Goal: Task Accomplishment & Management: Complete application form

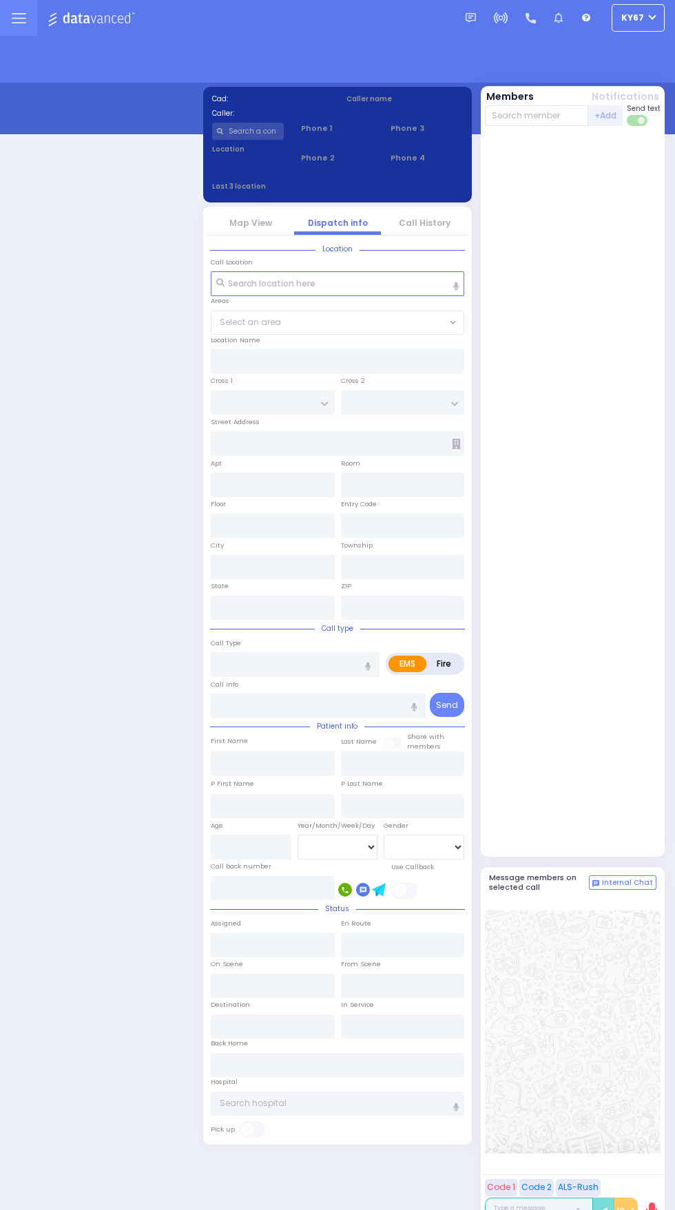
select select "9"
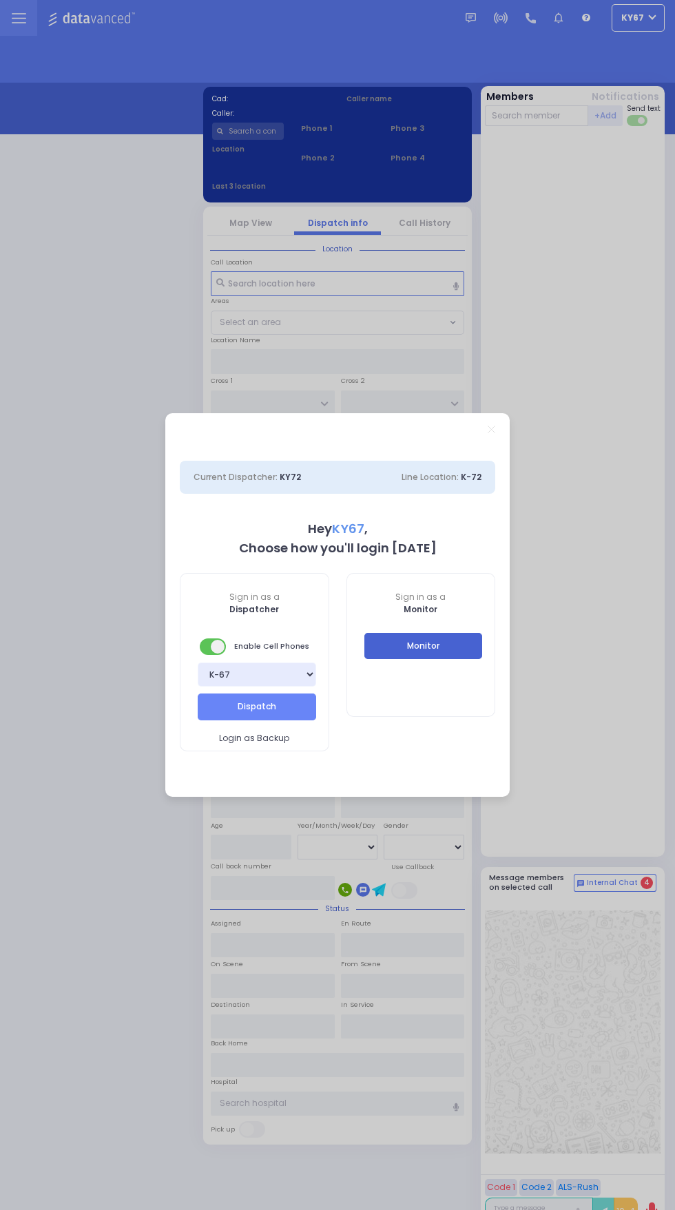
click at [464, 654] on button "Monitor" at bounding box center [423, 646] width 118 height 26
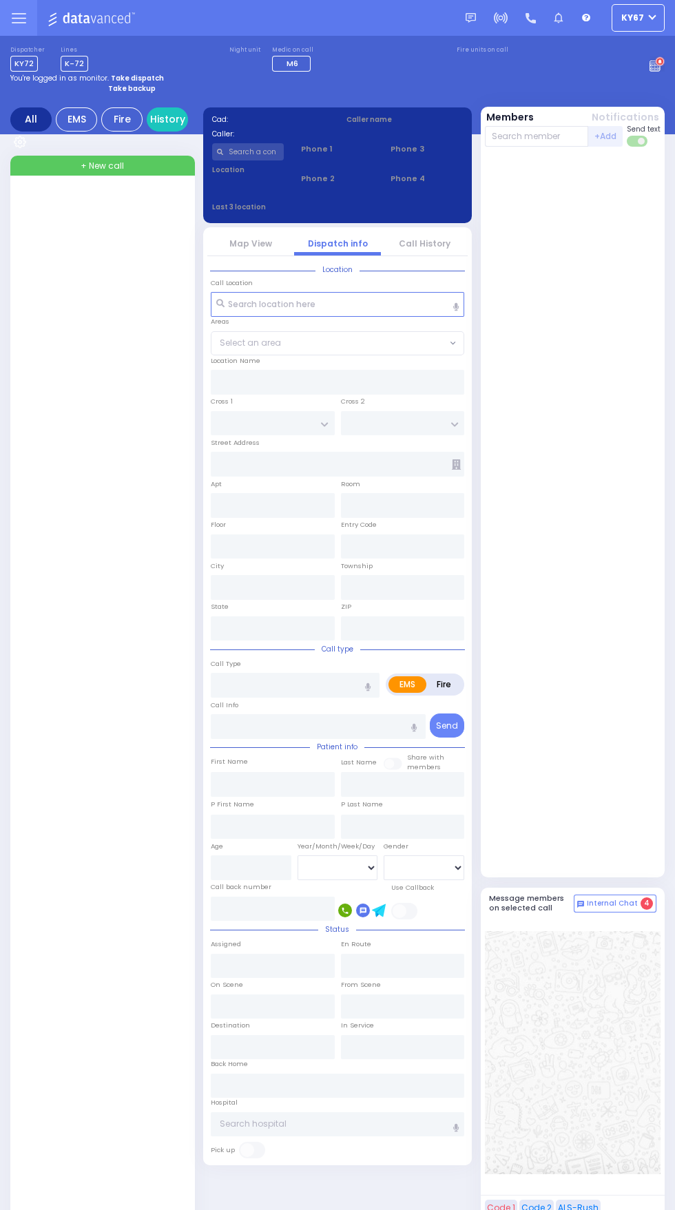
click at [105, 166] on span "+ New call" at bounding box center [102, 166] width 43 height 12
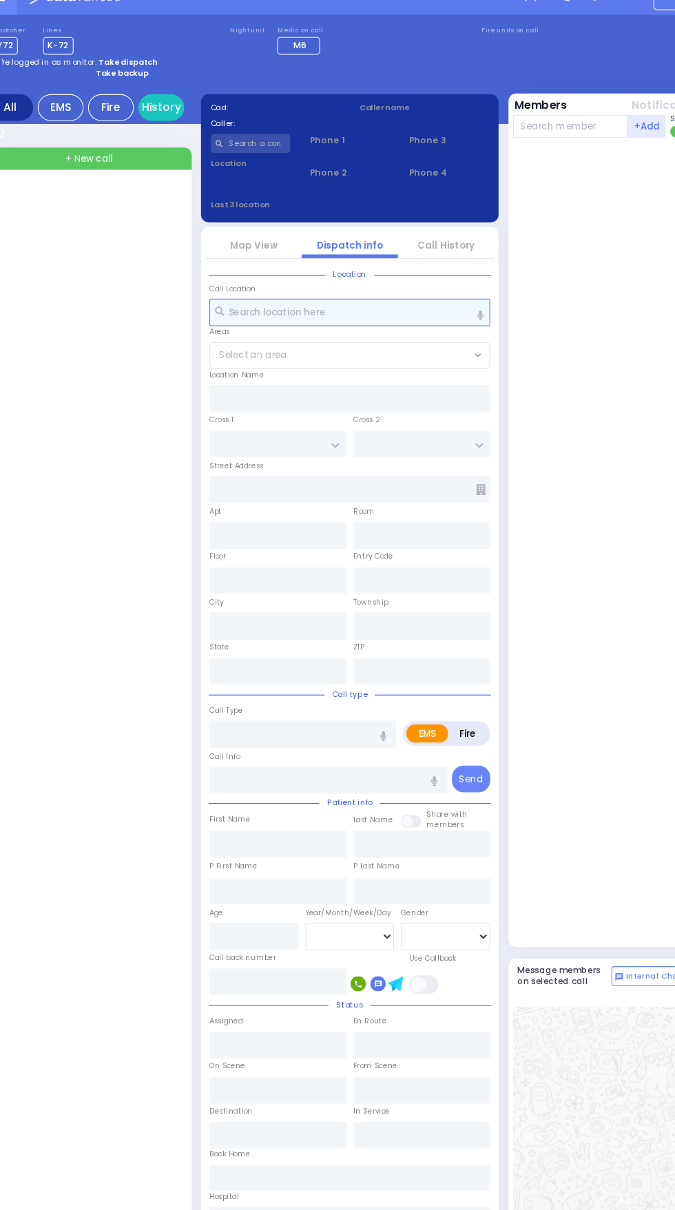
select select
radio input "true"
select select
type input "09:52"
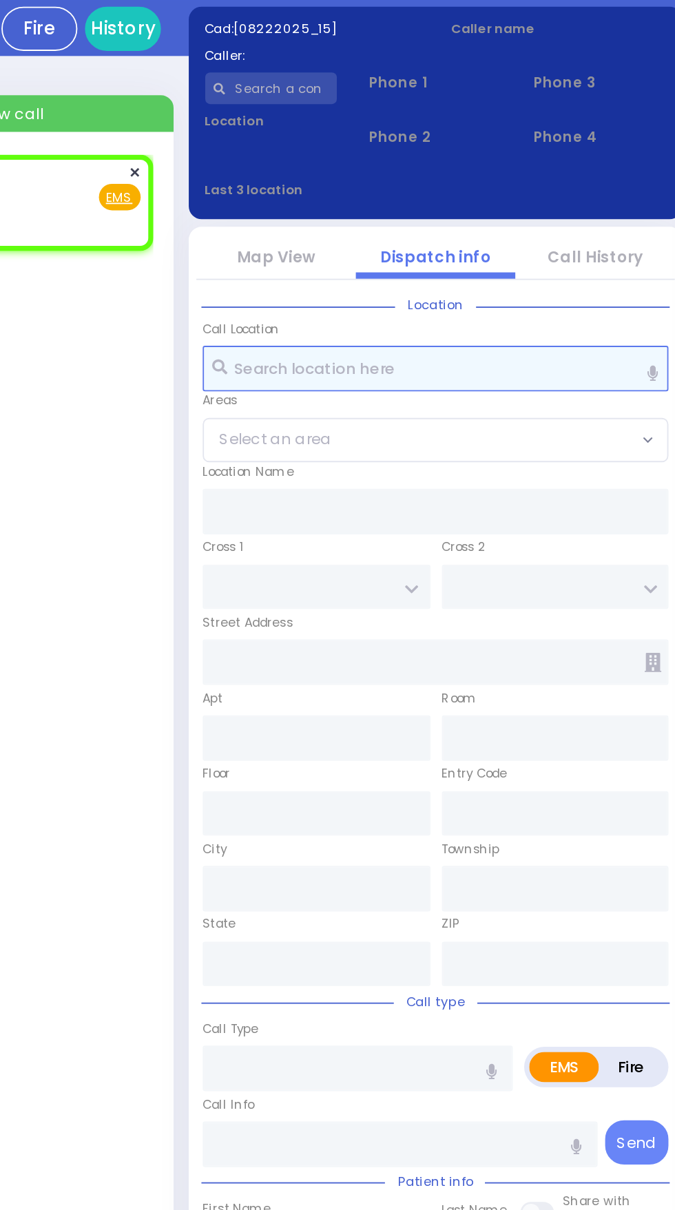
select select
radio input "true"
select select
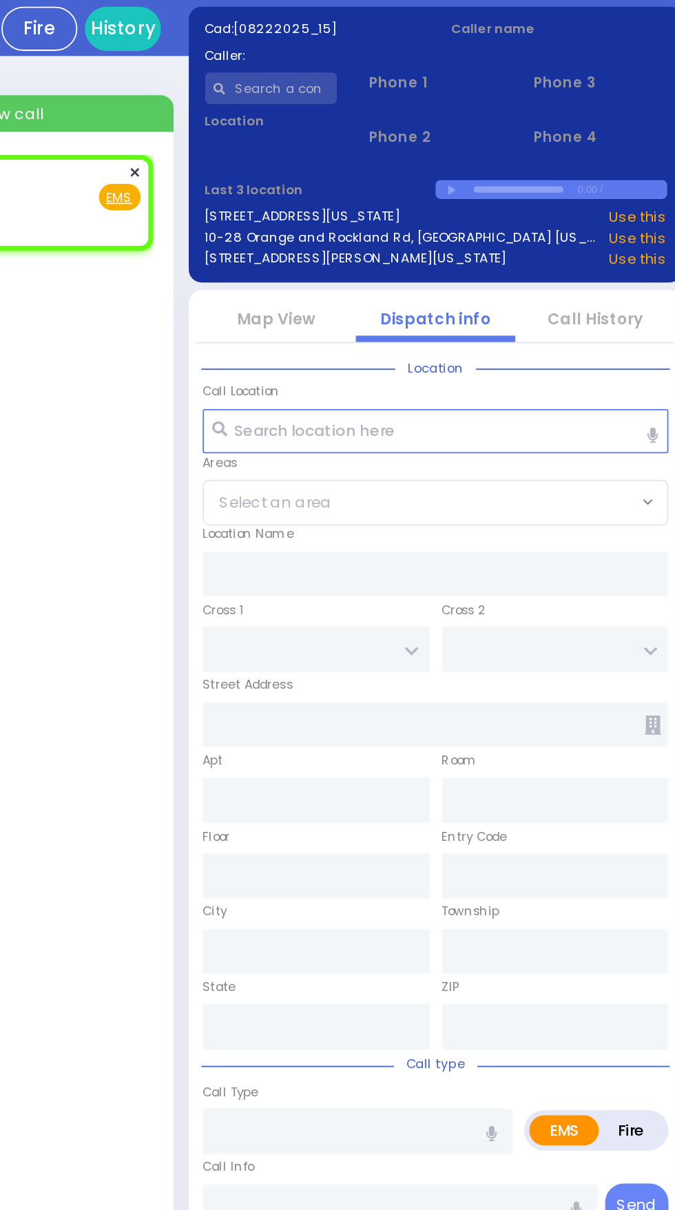
click at [142, 209] on div "Fire EMS" at bounding box center [101, 211] width 152 height 14
select select
radio input "true"
select select
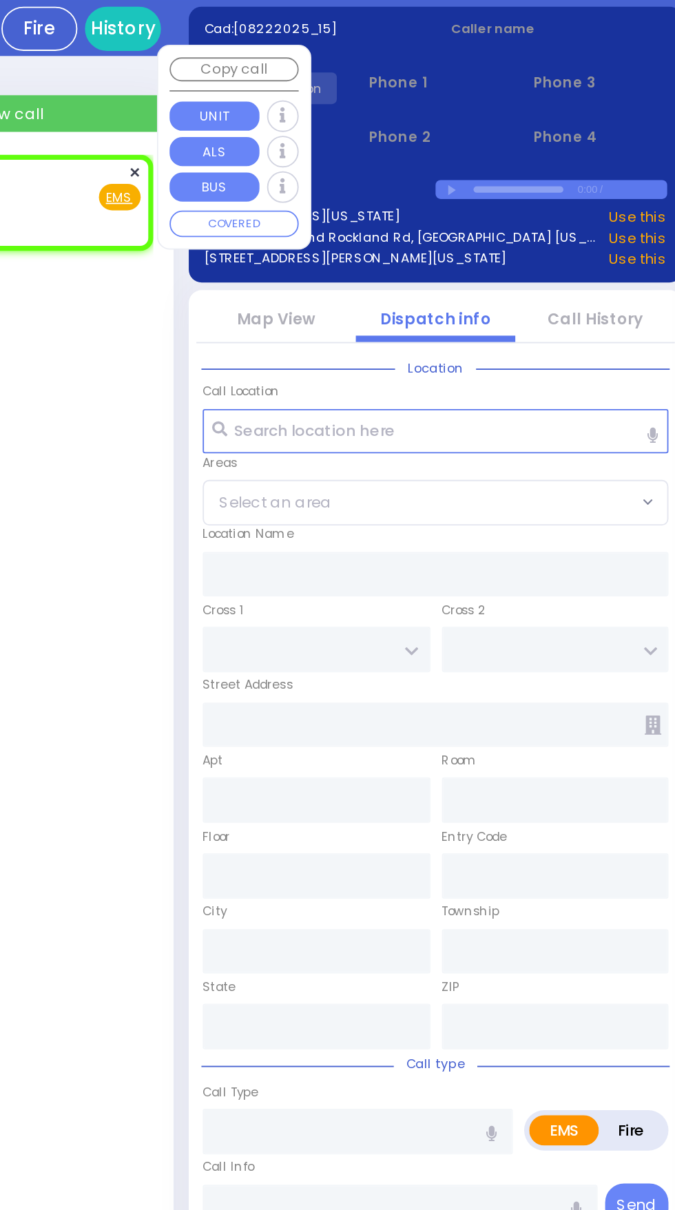
click at [163, 207] on u "EMS" at bounding box center [165, 211] width 14 height 10
select select
radio input "true"
select select
click at [146, 209] on span "Fire" at bounding box center [144, 211] width 21 height 14
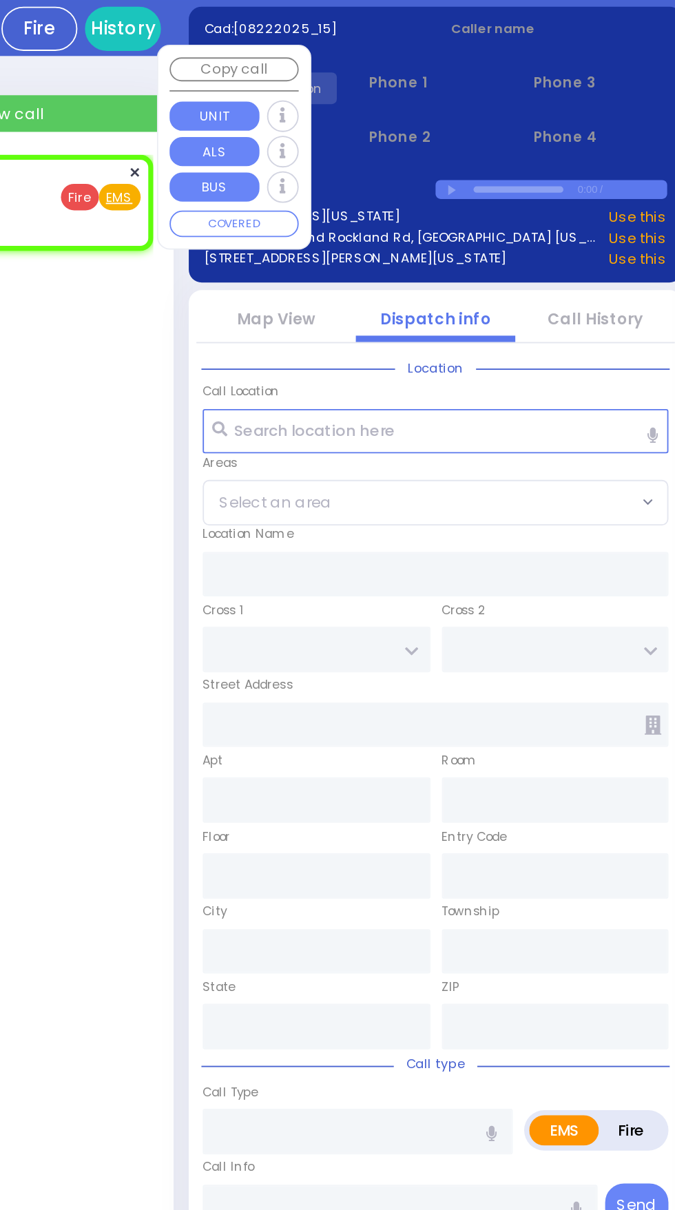
select select
radio input "true"
select select
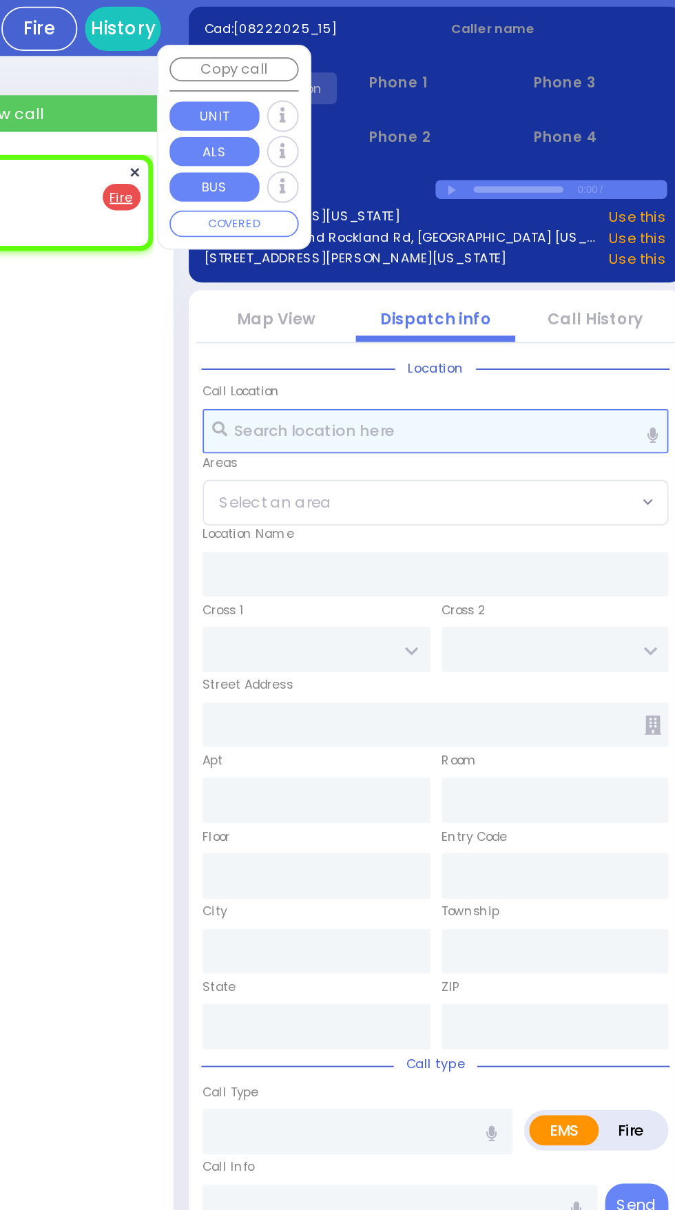
click at [292, 336] on input "text" at bounding box center [338, 339] width 254 height 25
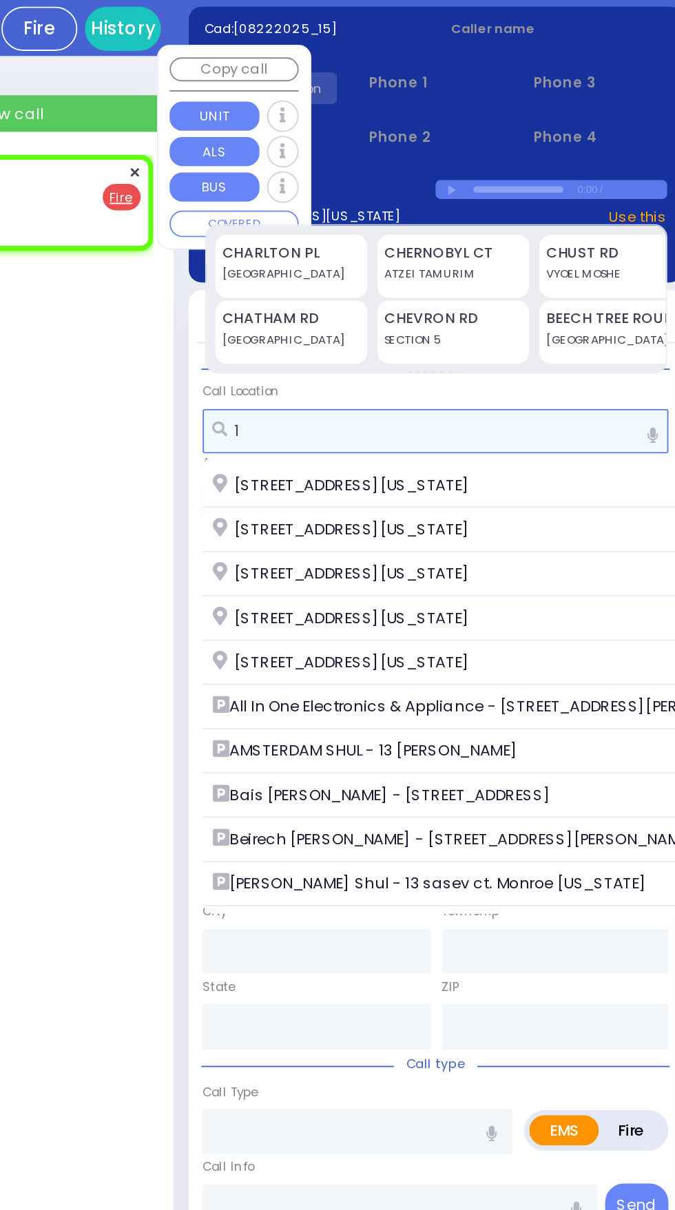
type input "1"
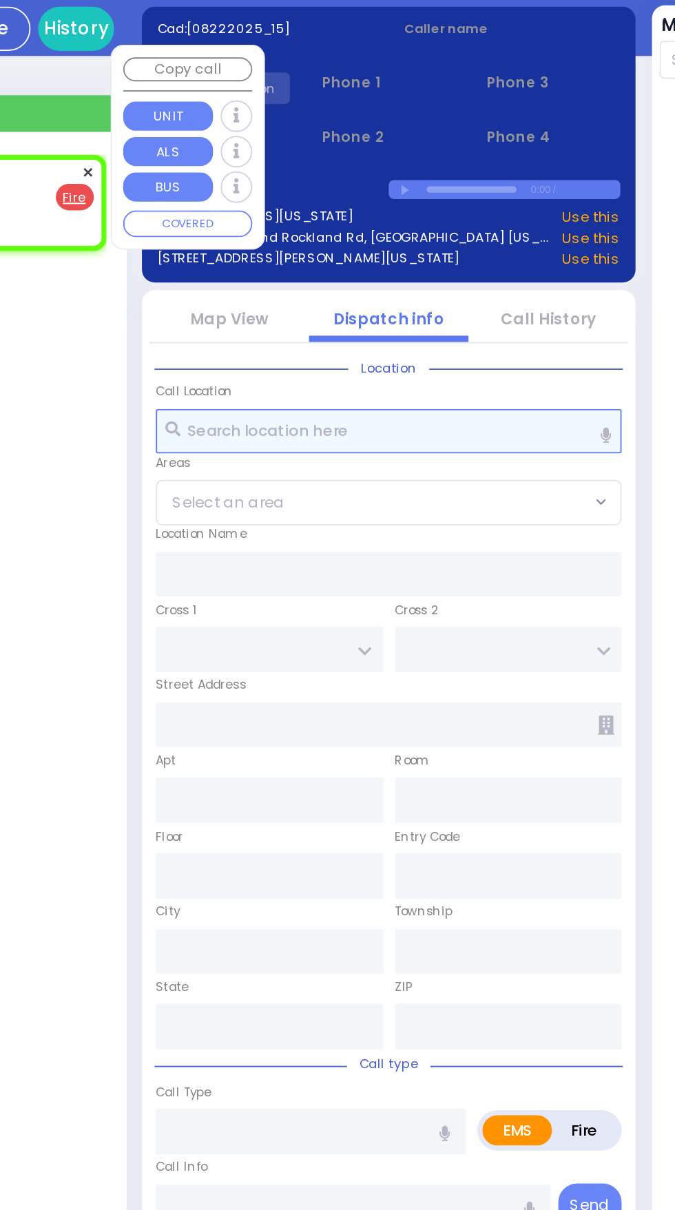
click at [238, 342] on input "text" at bounding box center [338, 339] width 254 height 25
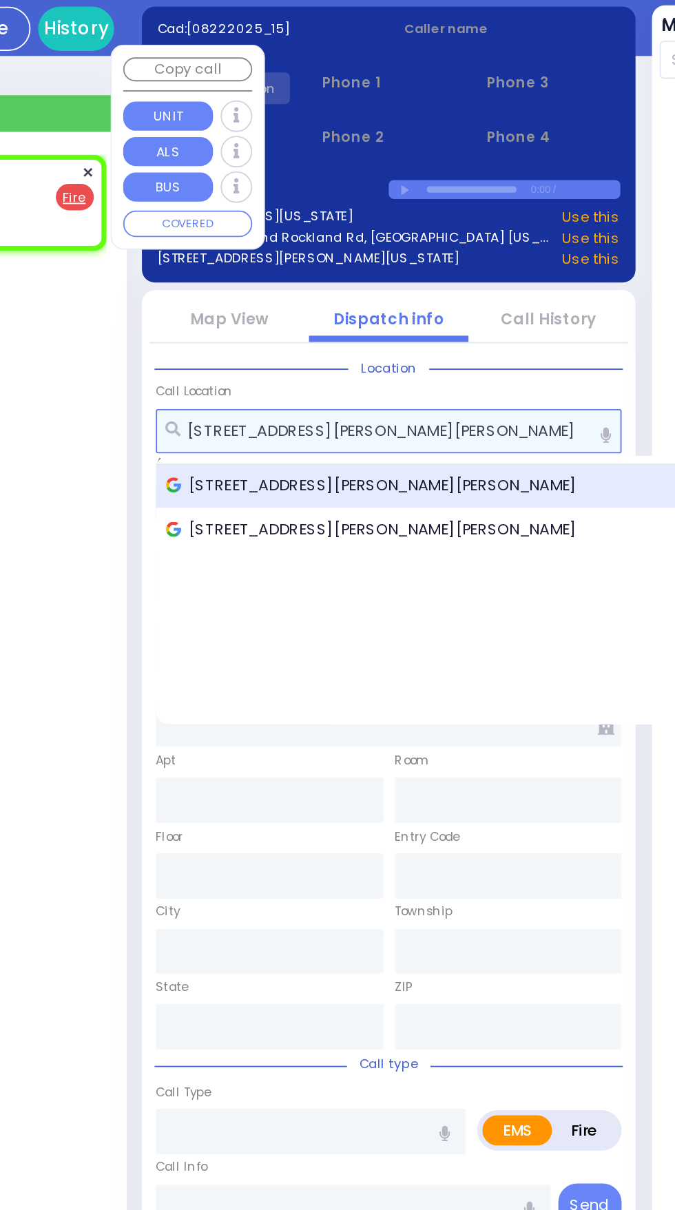
type input "[STREET_ADDRESS][PERSON_NAME][PERSON_NAME]"
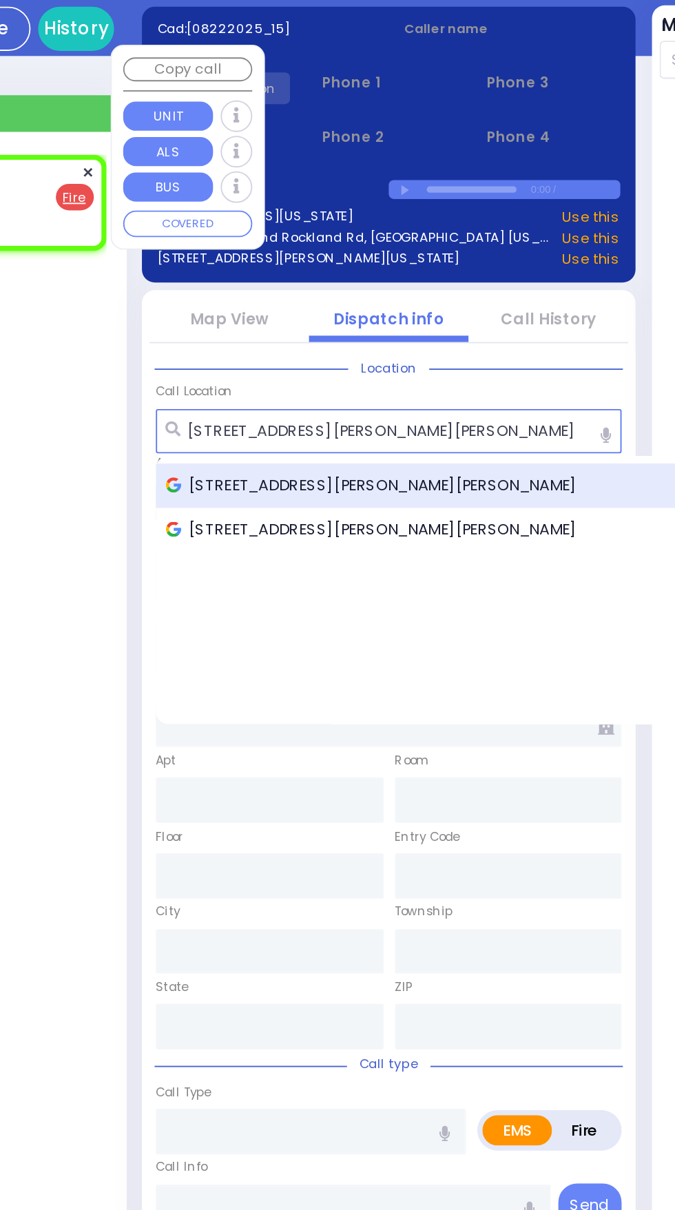
click at [362, 370] on span "[STREET_ADDRESS][PERSON_NAME][PERSON_NAME]" at bounding box center [330, 368] width 228 height 12
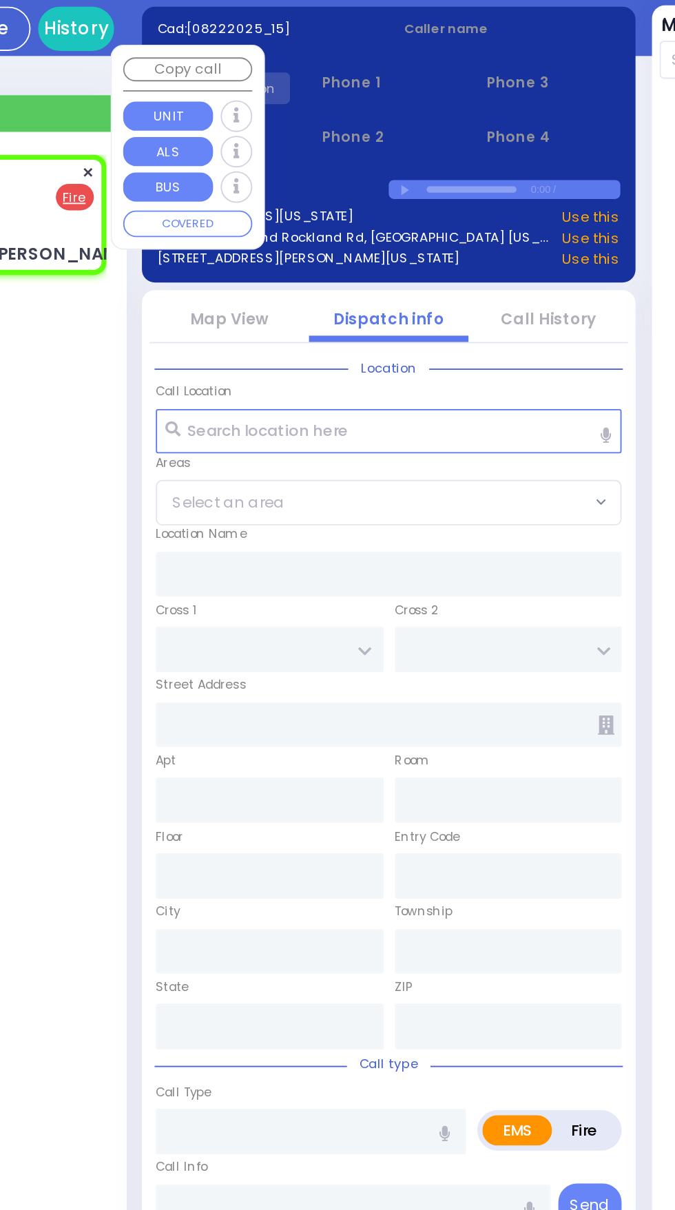
select select
radio input "false"
radio input "true"
select select
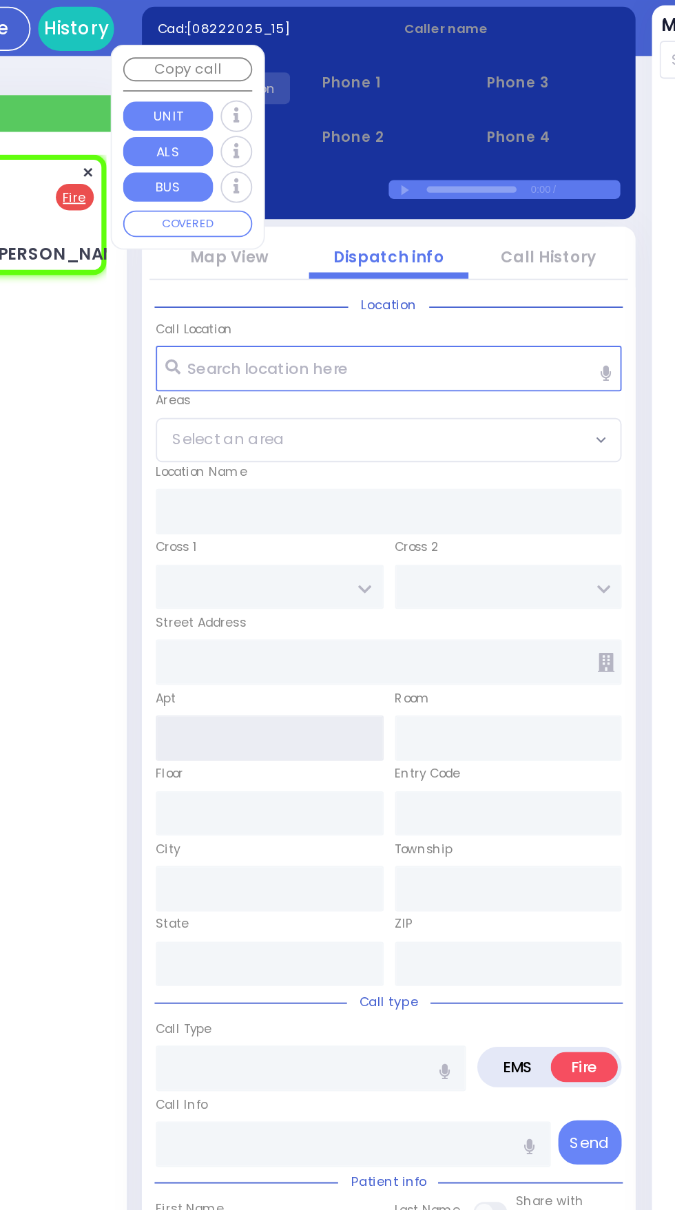
type input "[GEOGRAPHIC_DATA]"
type input "UNION ST"
type input "[STREET_ADDRESS][PERSON_NAME]"
type input "[PERSON_NAME]"
type input "[US_STATE]"
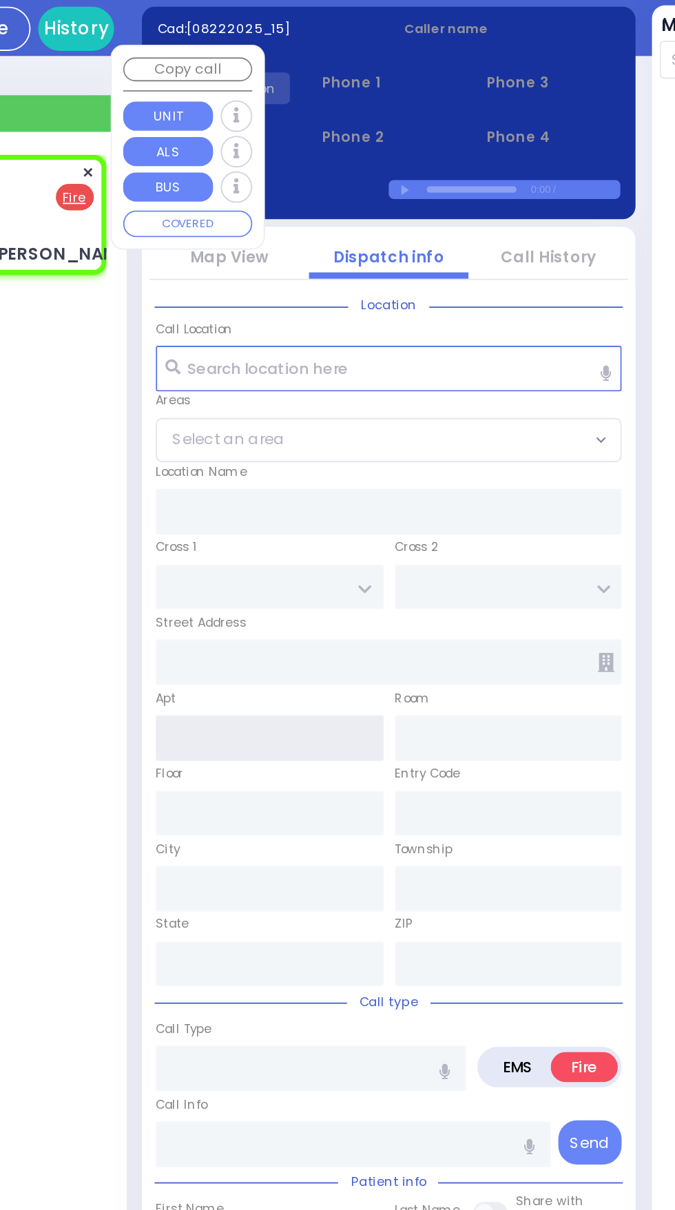
type input "12549"
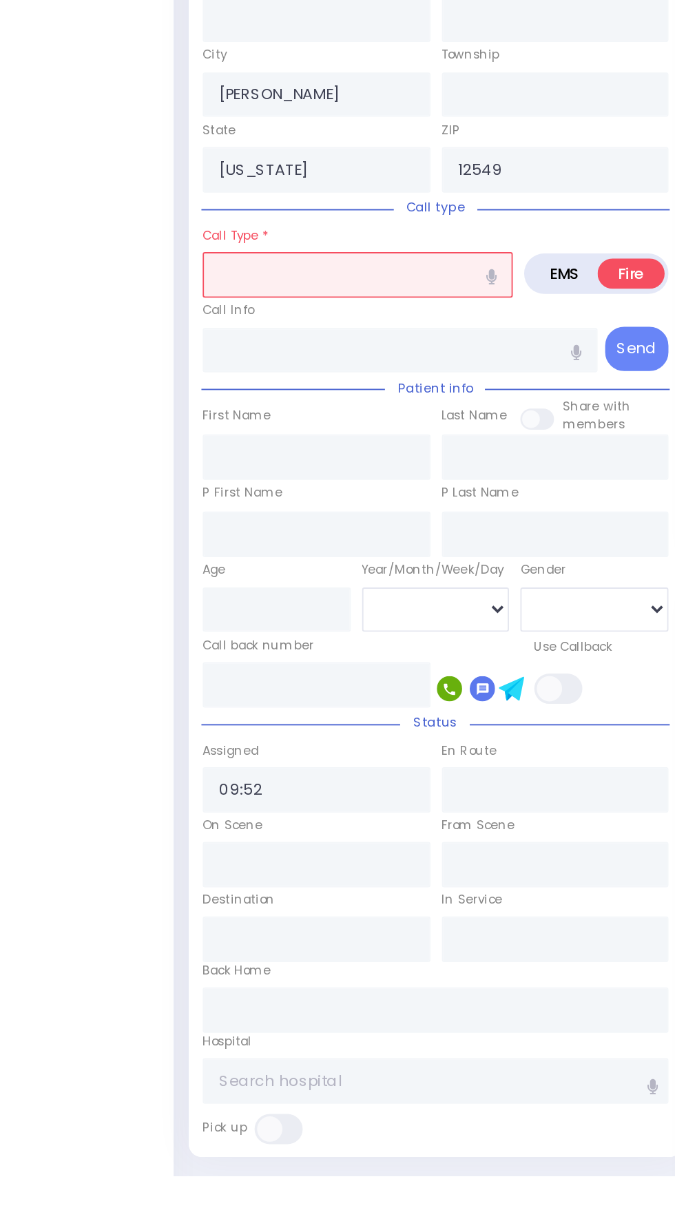
click at [294, 714] on input "text" at bounding box center [295, 719] width 169 height 25
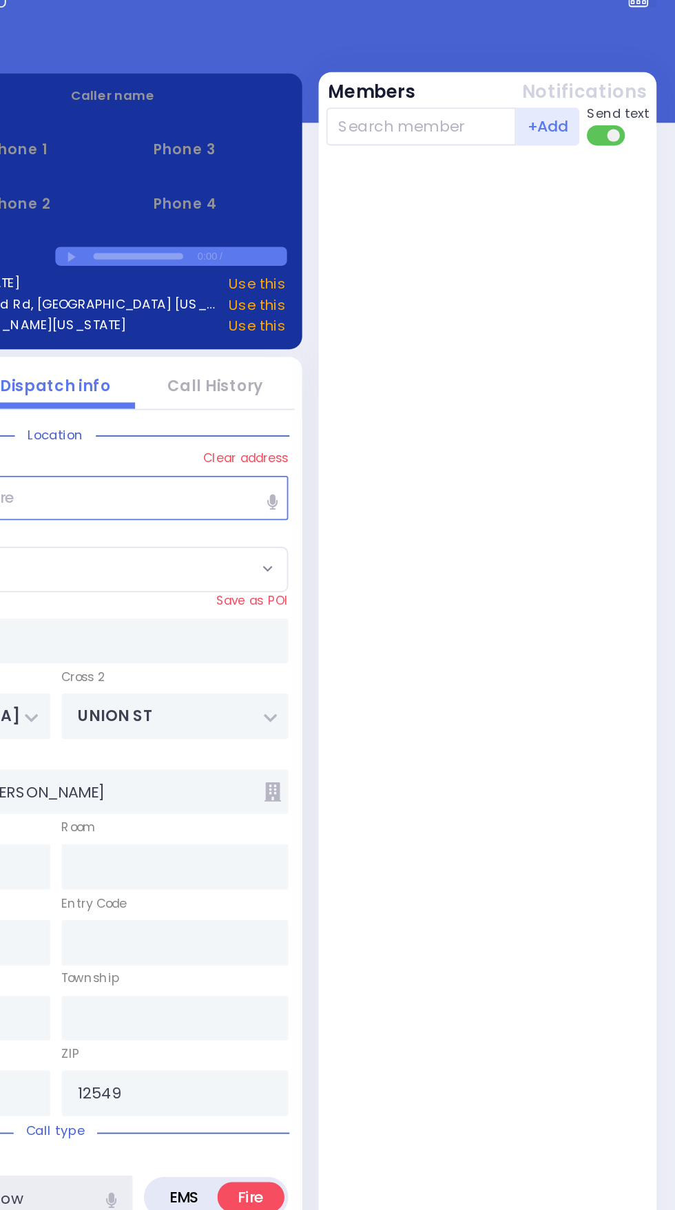
scroll to position [68, 0]
type input "Standby at the air show"
click at [543, 68] on input "text" at bounding box center [537, 69] width 104 height 21
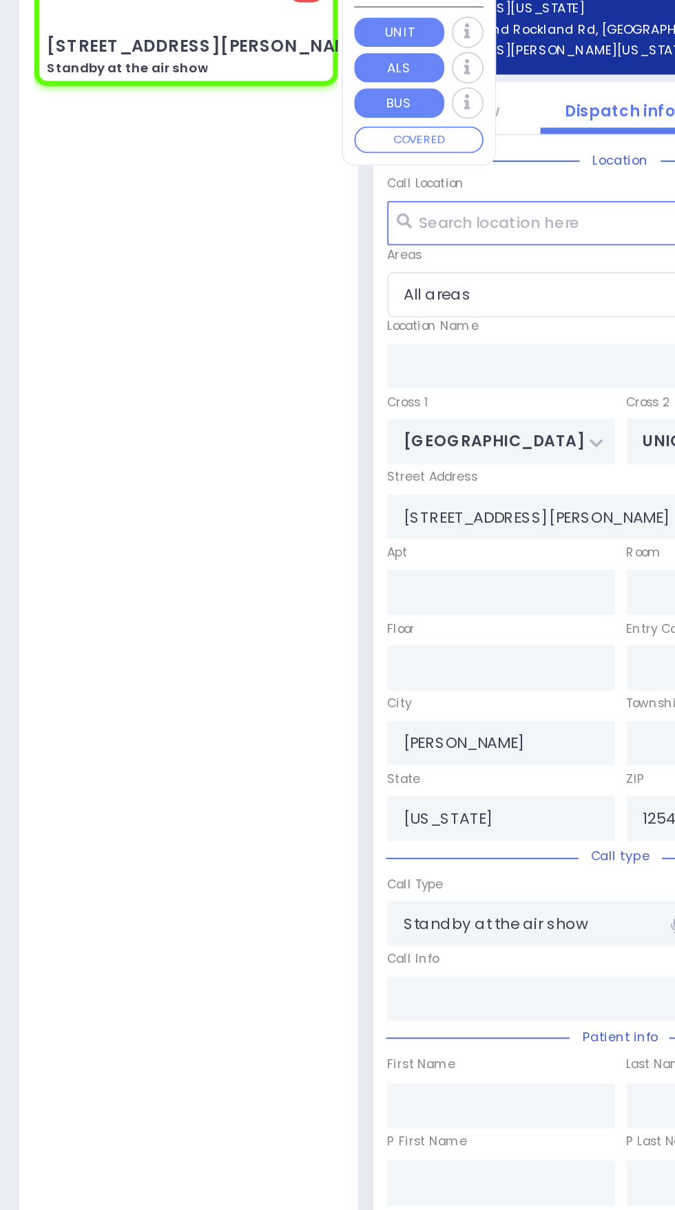
select select
radio input "true"
select select
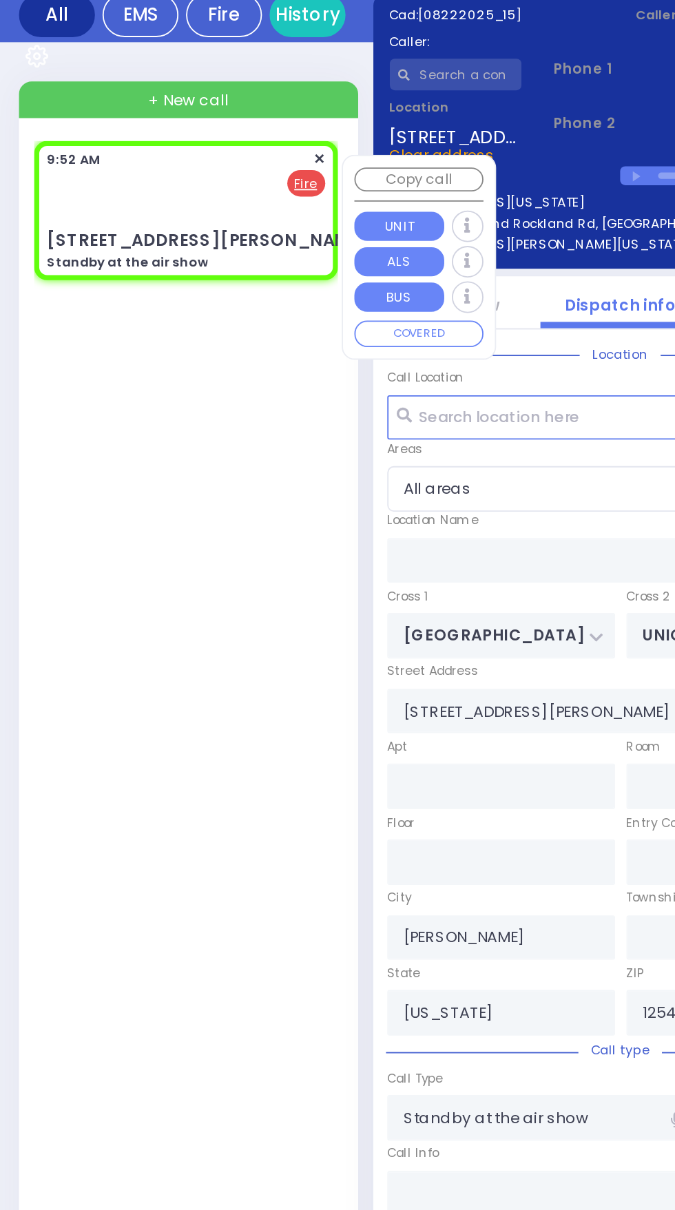
scroll to position [67, 0]
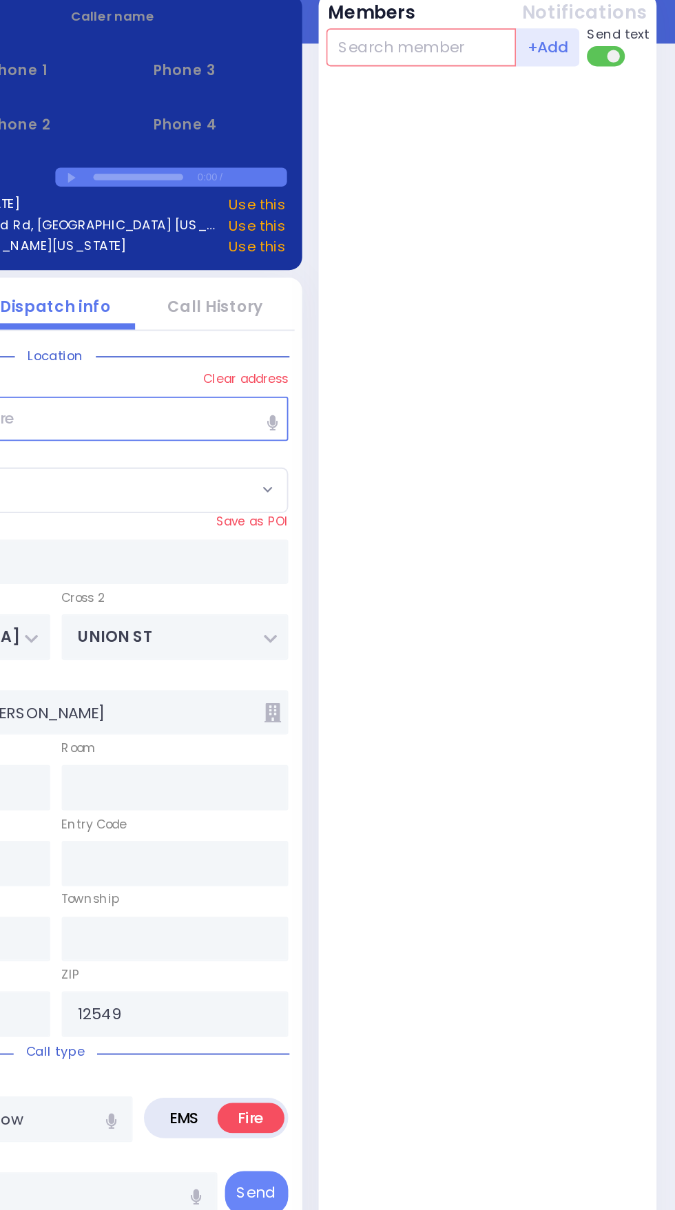
click at [560, 68] on input "text" at bounding box center [537, 69] width 104 height 21
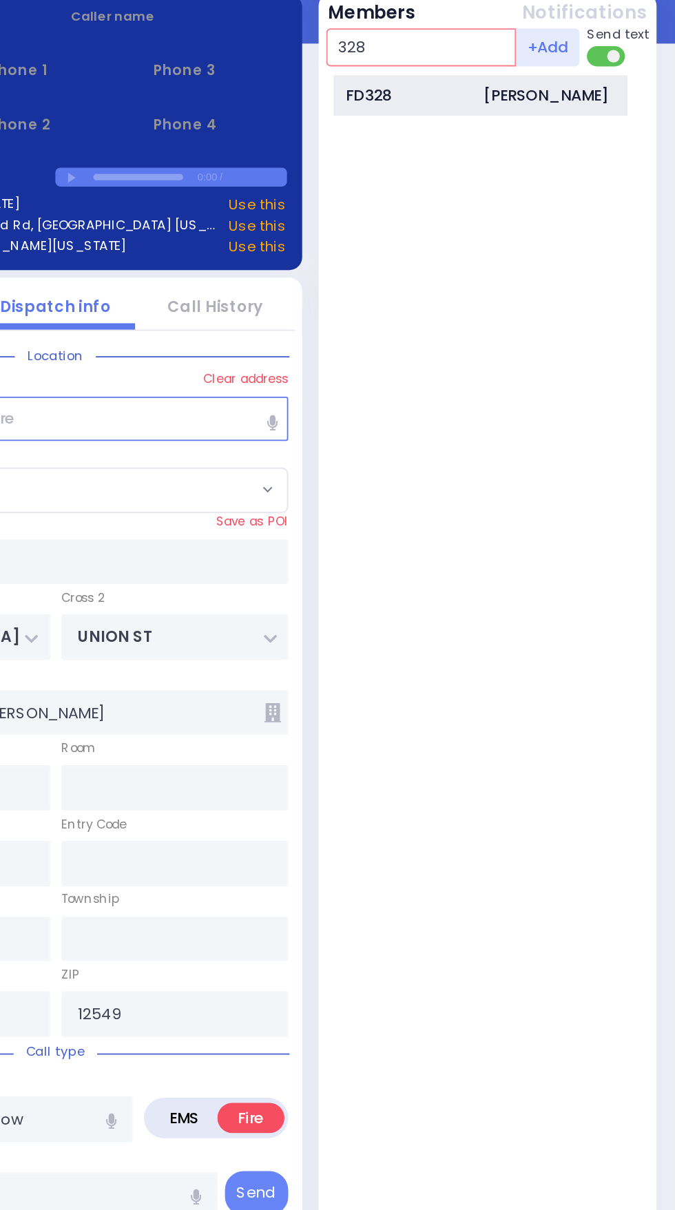
type input "328"
click at [594, 101] on div "[PERSON_NAME]" at bounding box center [605, 95] width 68 height 12
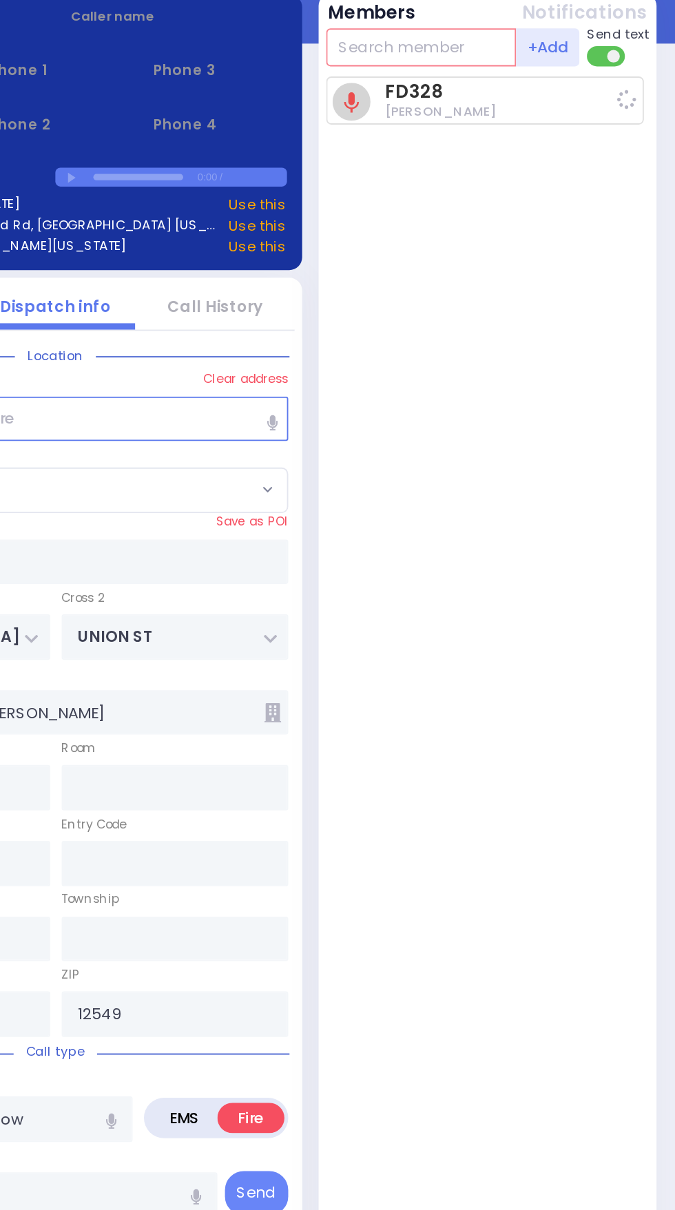
click at [557, 70] on input "text" at bounding box center [537, 69] width 104 height 21
type input "31"
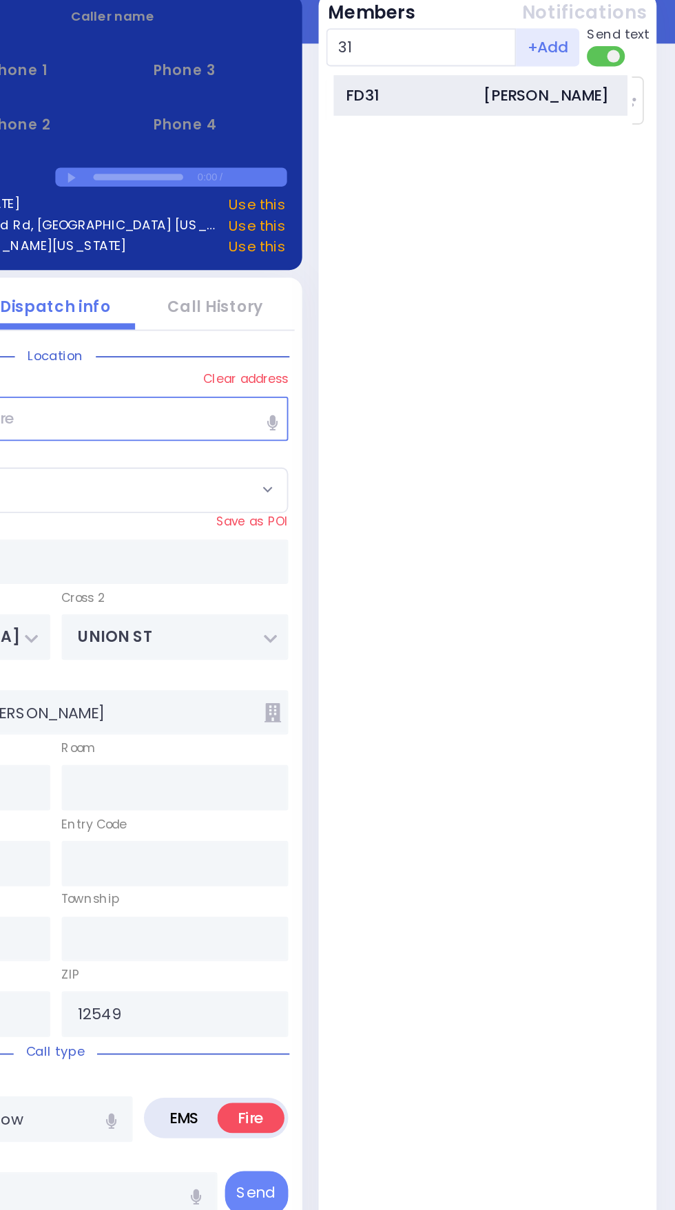
click at [590, 101] on div "[PERSON_NAME]" at bounding box center [605, 95] width 68 height 12
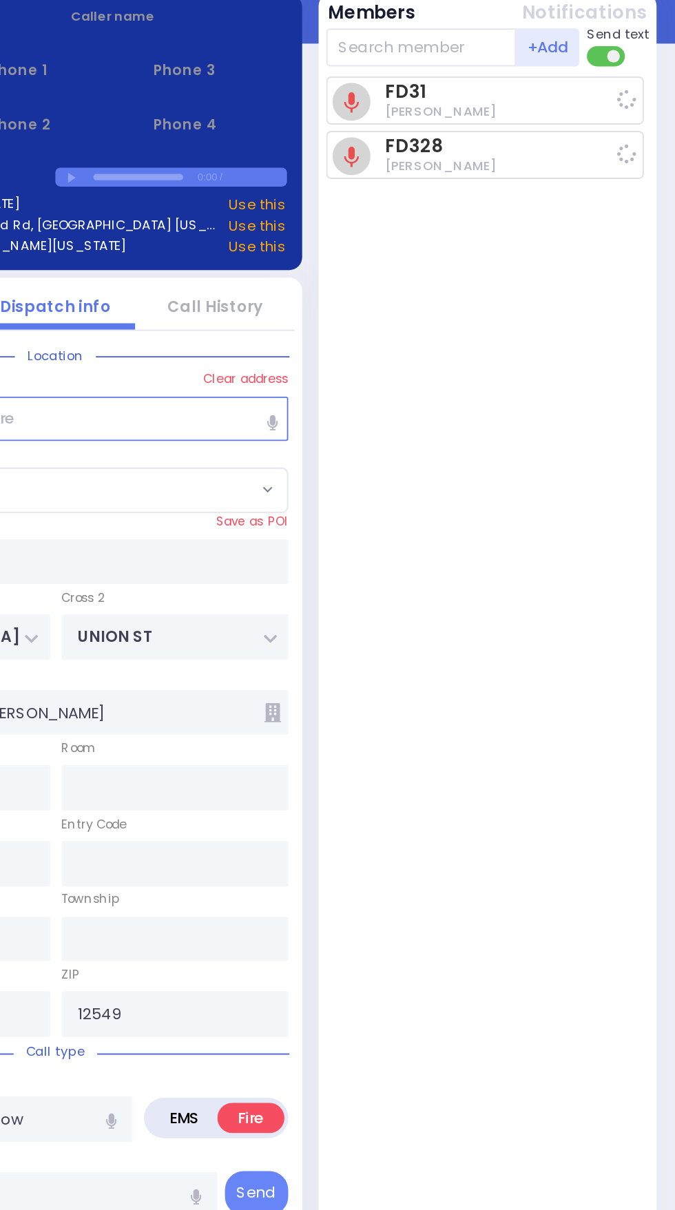
select select
radio input "true"
select select
type input "09:53"
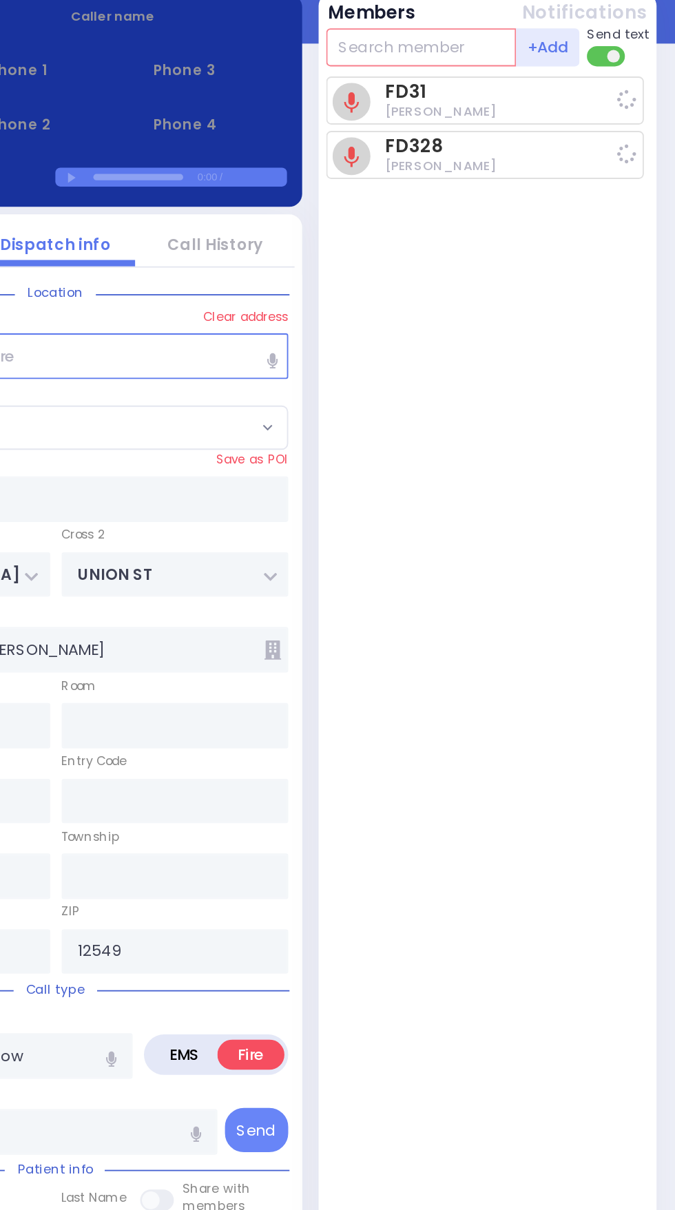
click at [546, 63] on input "text" at bounding box center [537, 69] width 104 height 21
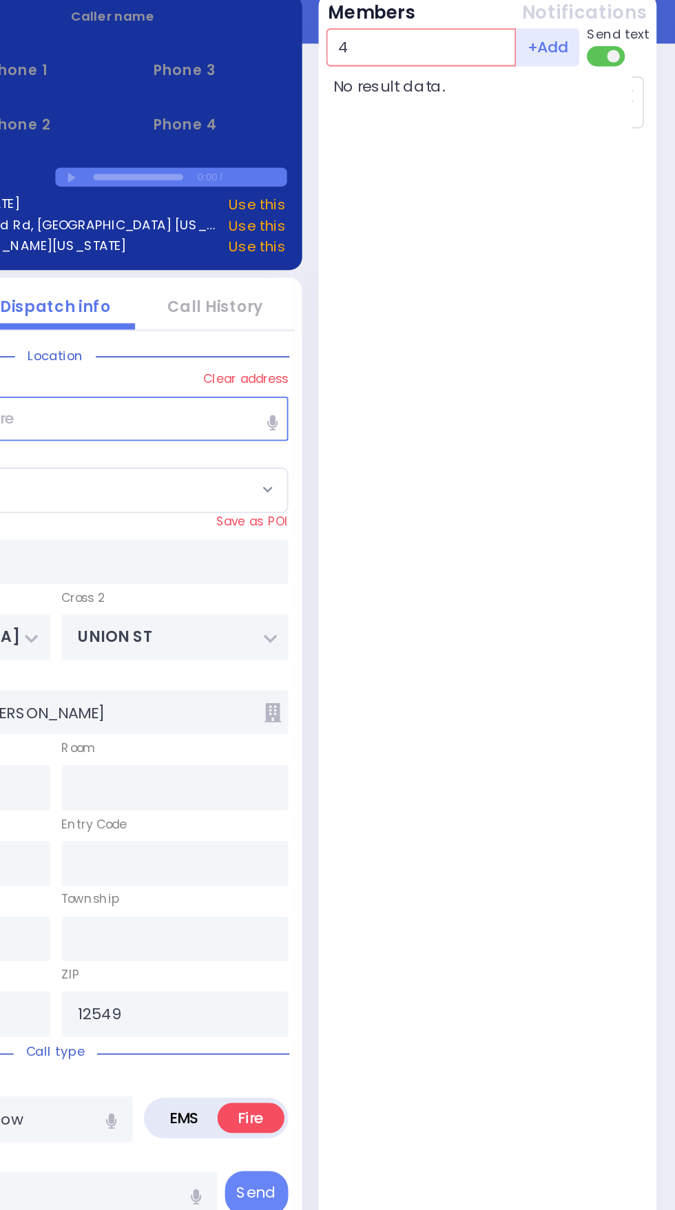
type input "40"
select select
radio input "true"
select select
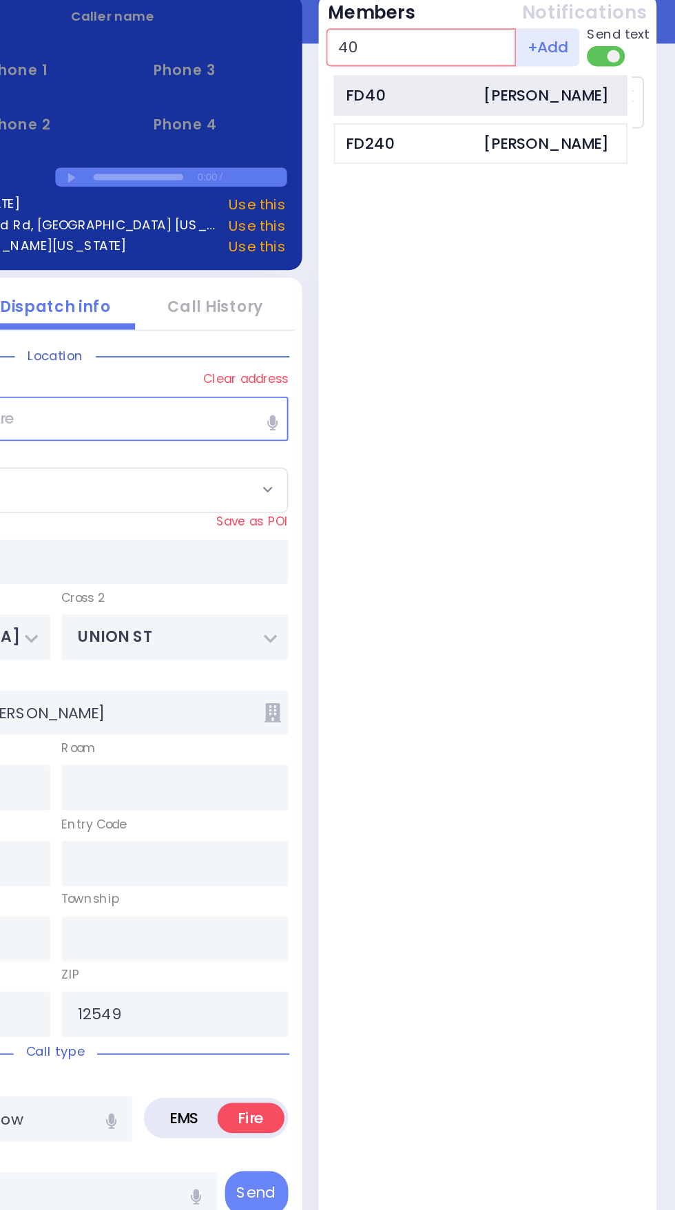
type input "40"
click at [560, 90] on div "FD40" at bounding box center [530, 95] width 69 height 12
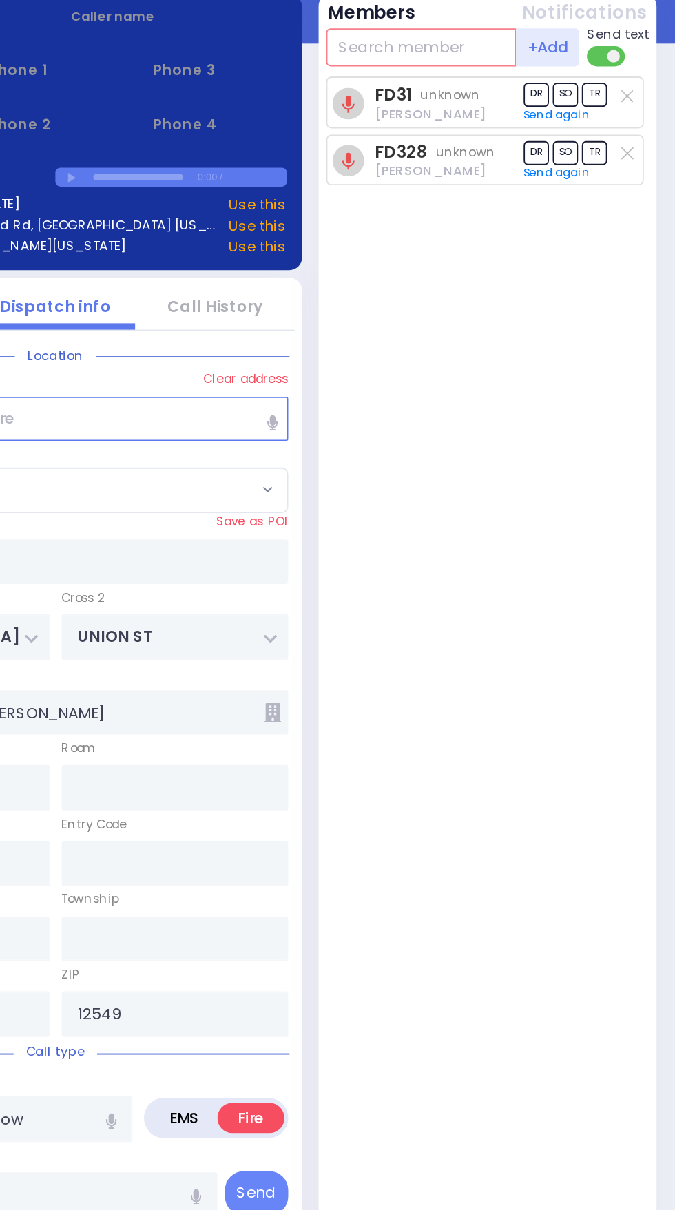
click at [549, 67] on input "text" at bounding box center [537, 69] width 104 height 21
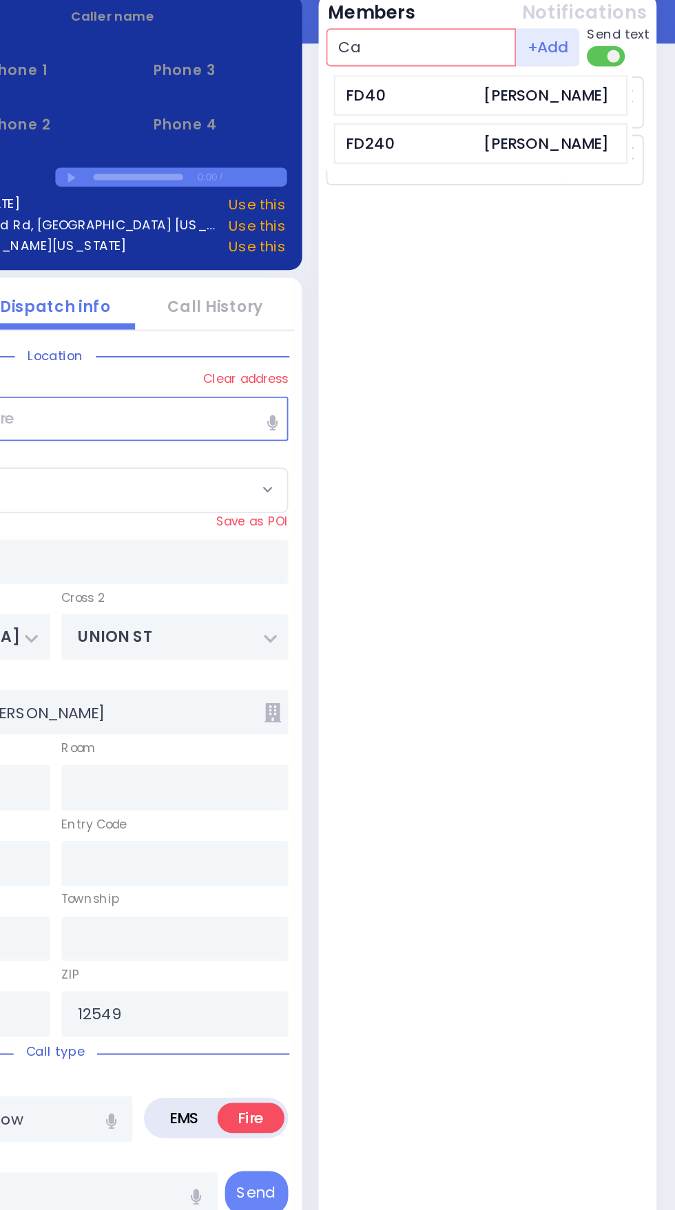
type input "Car"
select select
radio input "true"
select select
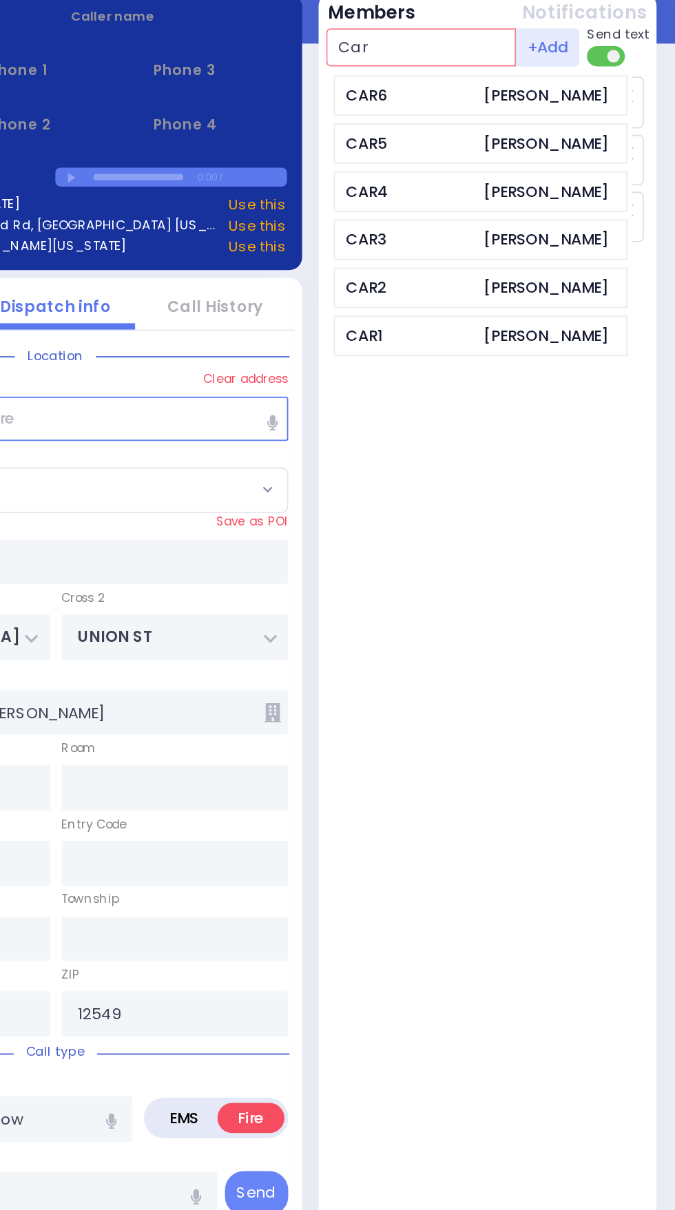
type input "Car"
click at [595, 99] on div "[PERSON_NAME]" at bounding box center [605, 95] width 68 height 12
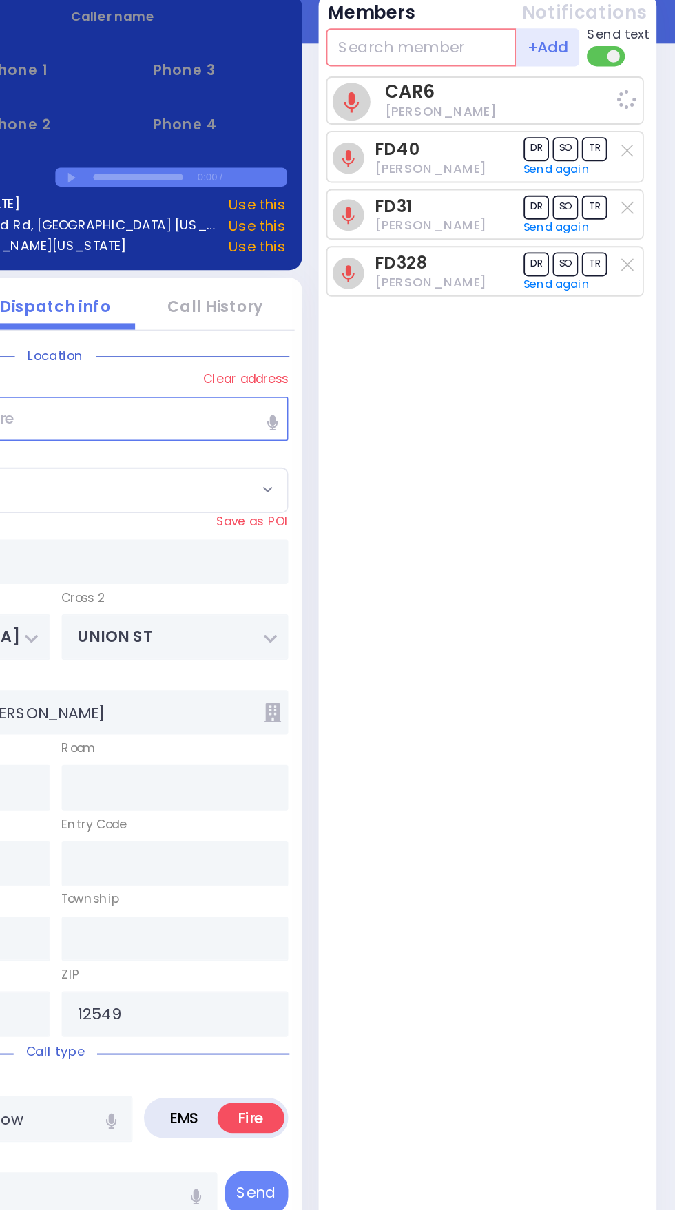
click at [554, 75] on input "text" at bounding box center [537, 69] width 104 height 21
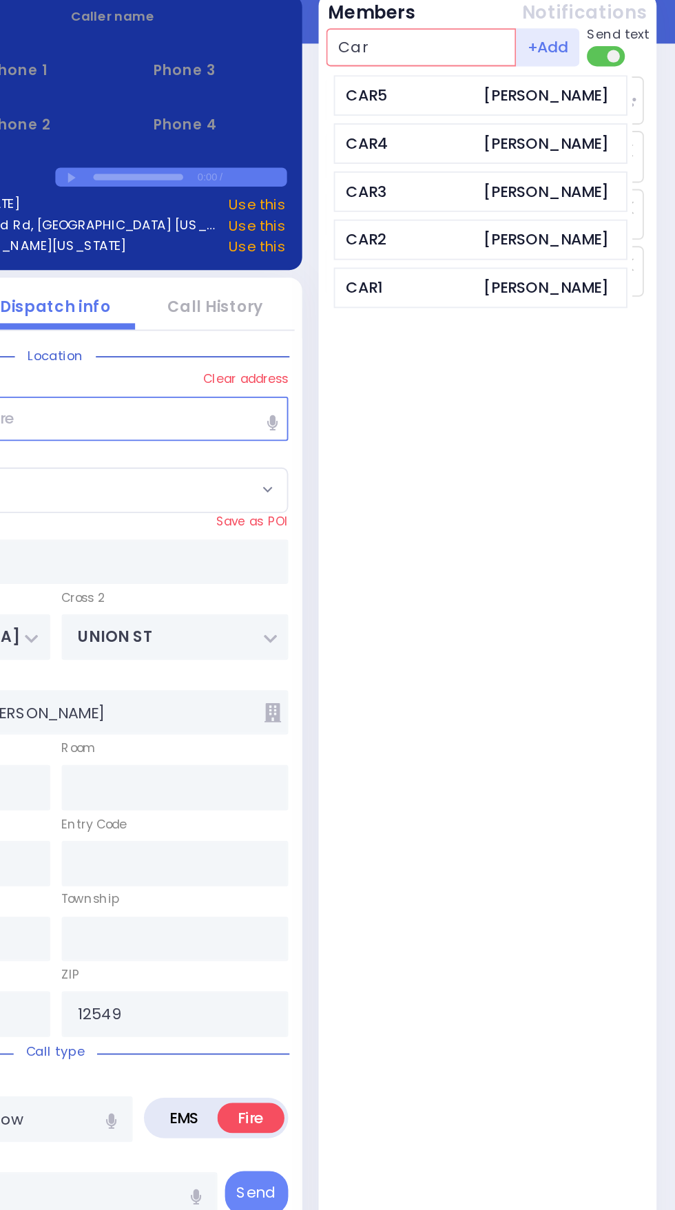
type input "Car"
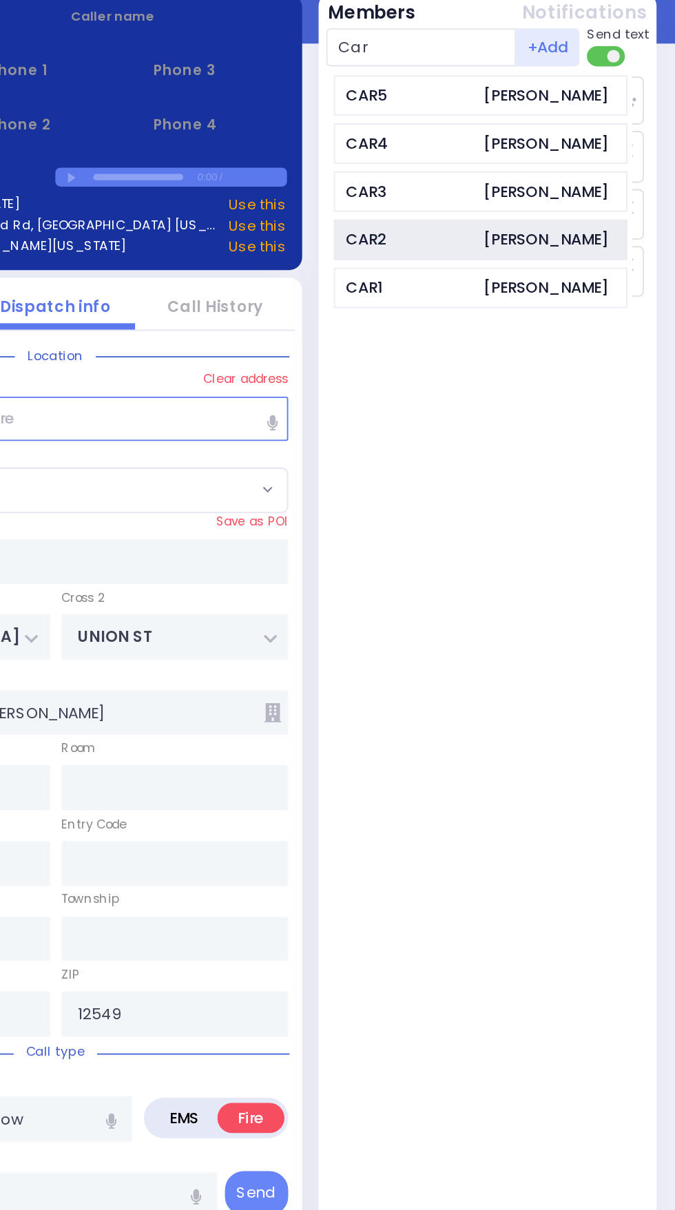
click at [602, 179] on div "[PERSON_NAME]" at bounding box center [605, 173] width 68 height 12
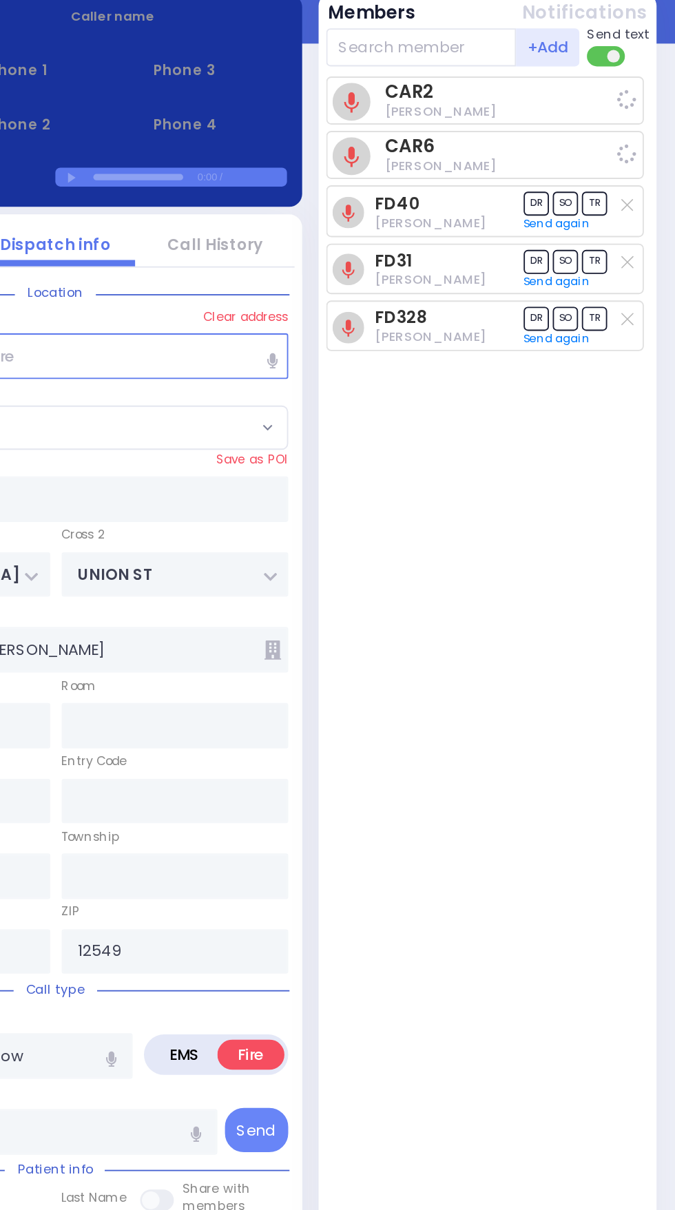
select select
radio input "true"
select select
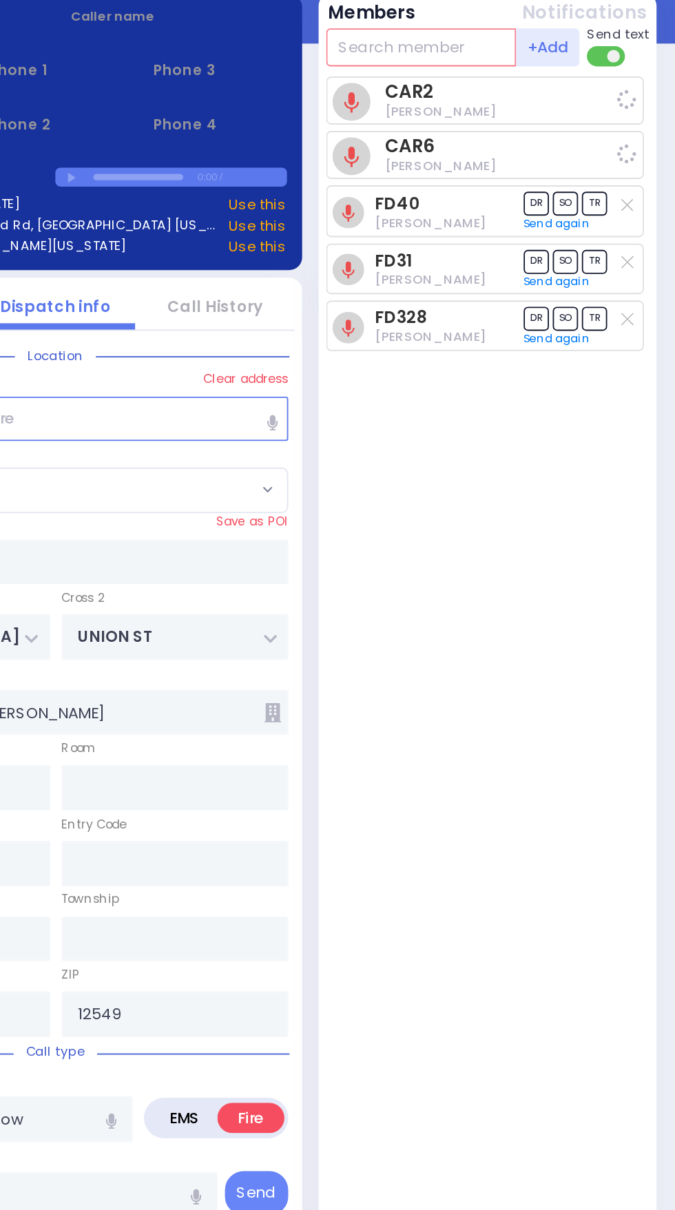
click at [560, 65] on input "text" at bounding box center [537, 69] width 104 height 21
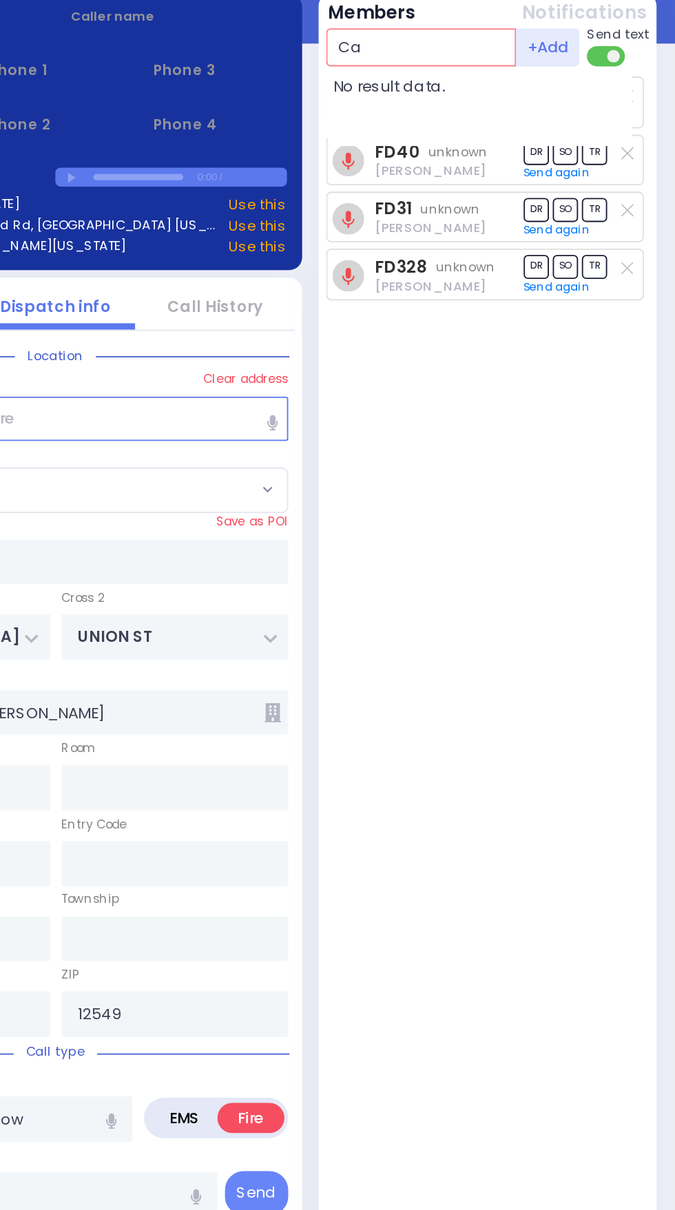
type input "Car"
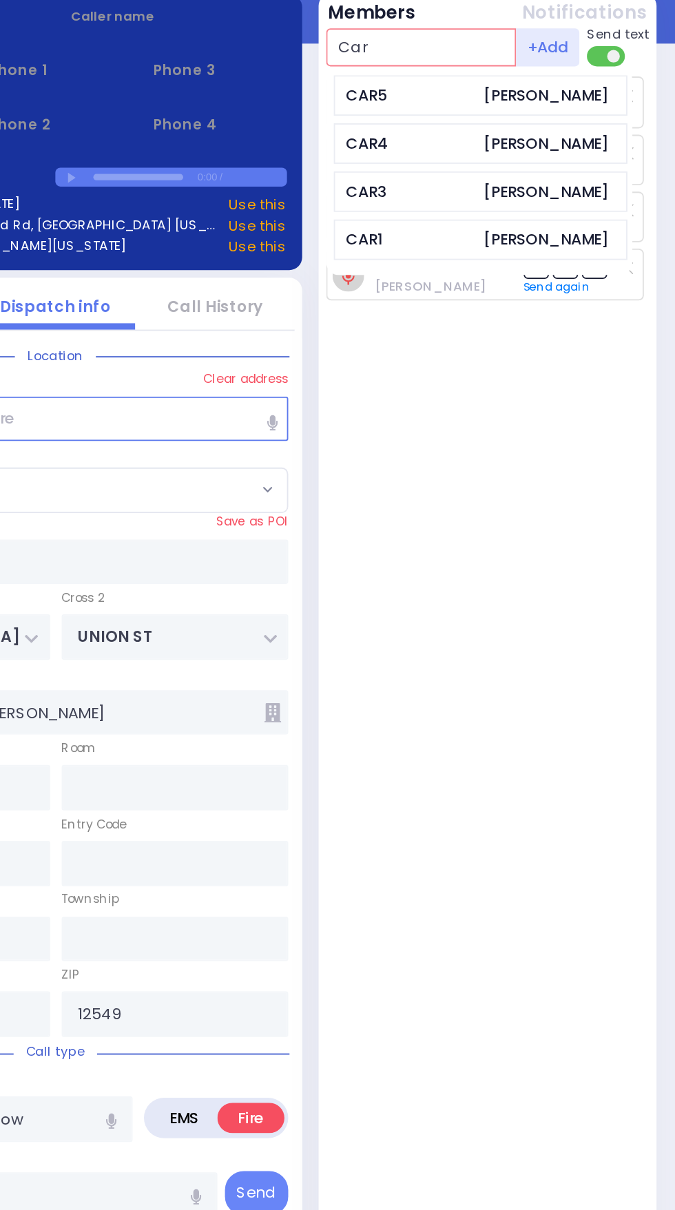
select select
radio input "true"
select select
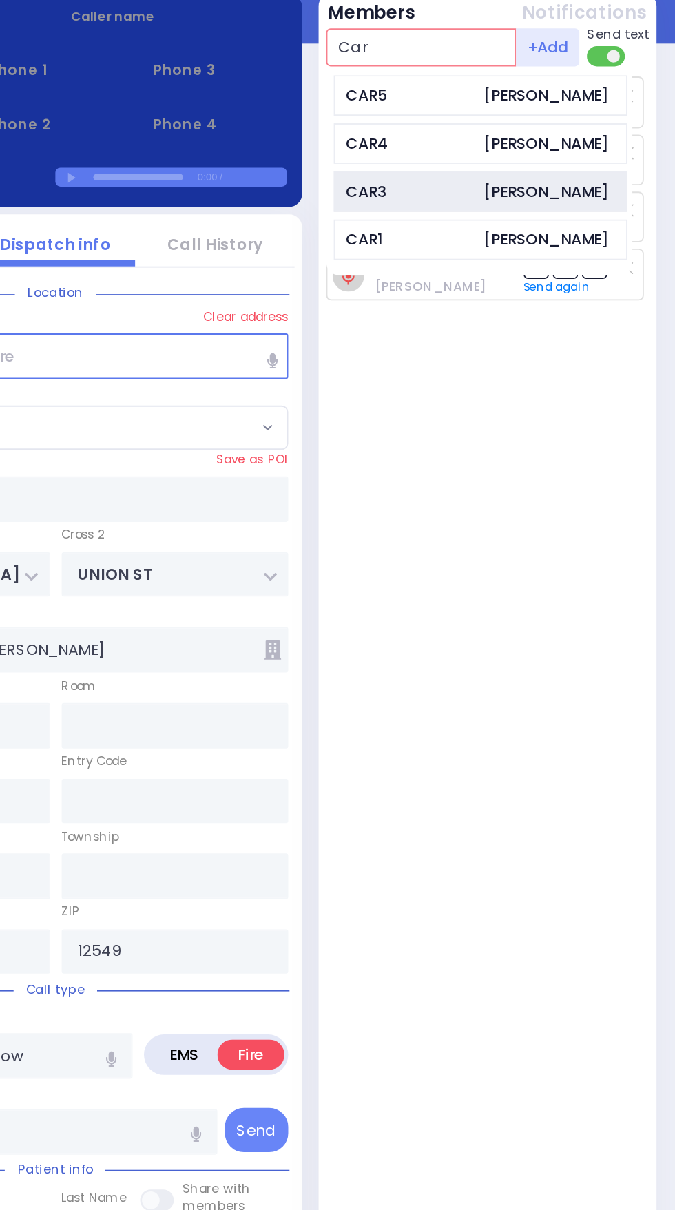
type input "Car"
click at [601, 148] on div "[PERSON_NAME]" at bounding box center [605, 147] width 68 height 12
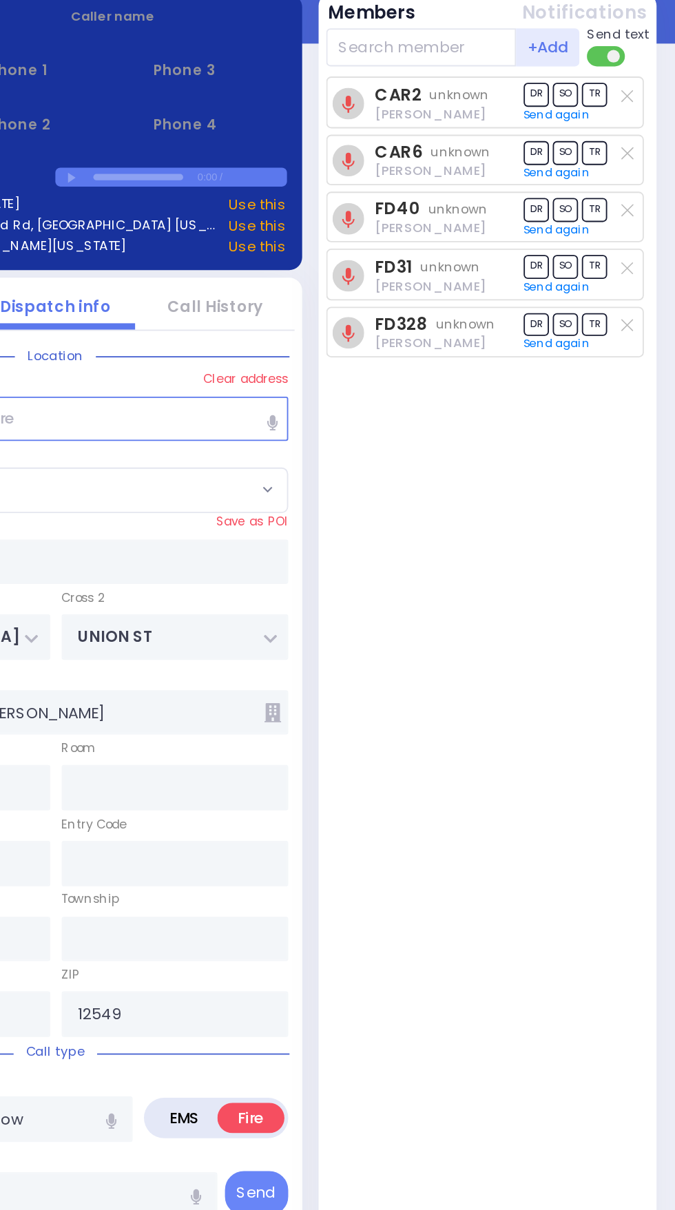
click at [649, 96] on line at bounding box center [649, 95] width 6 height 6
select select
radio input "true"
select select
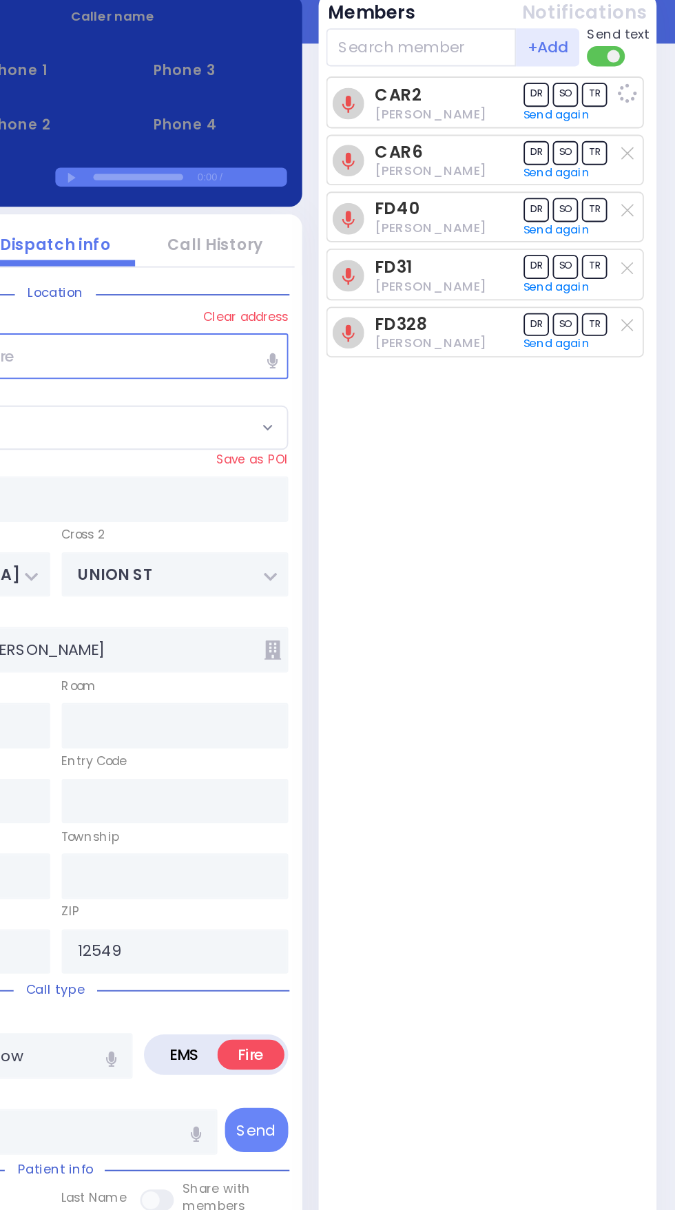
select select
radio input "true"
select select
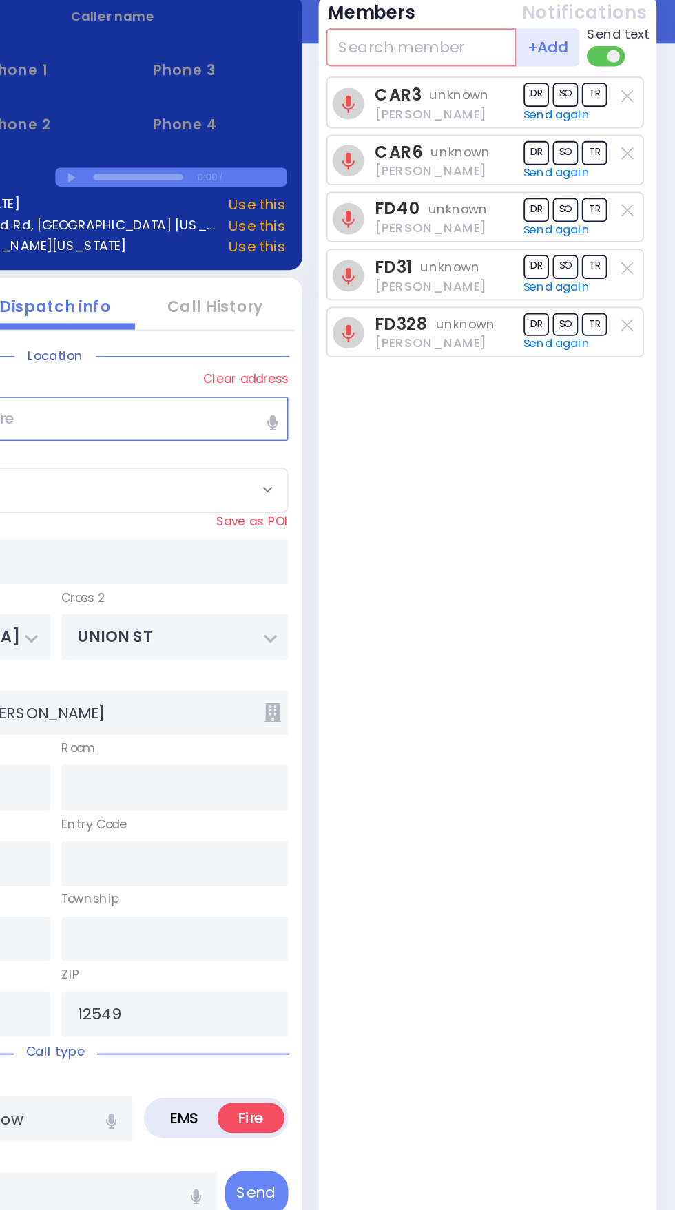
click at [545, 69] on input "text" at bounding box center [537, 69] width 104 height 21
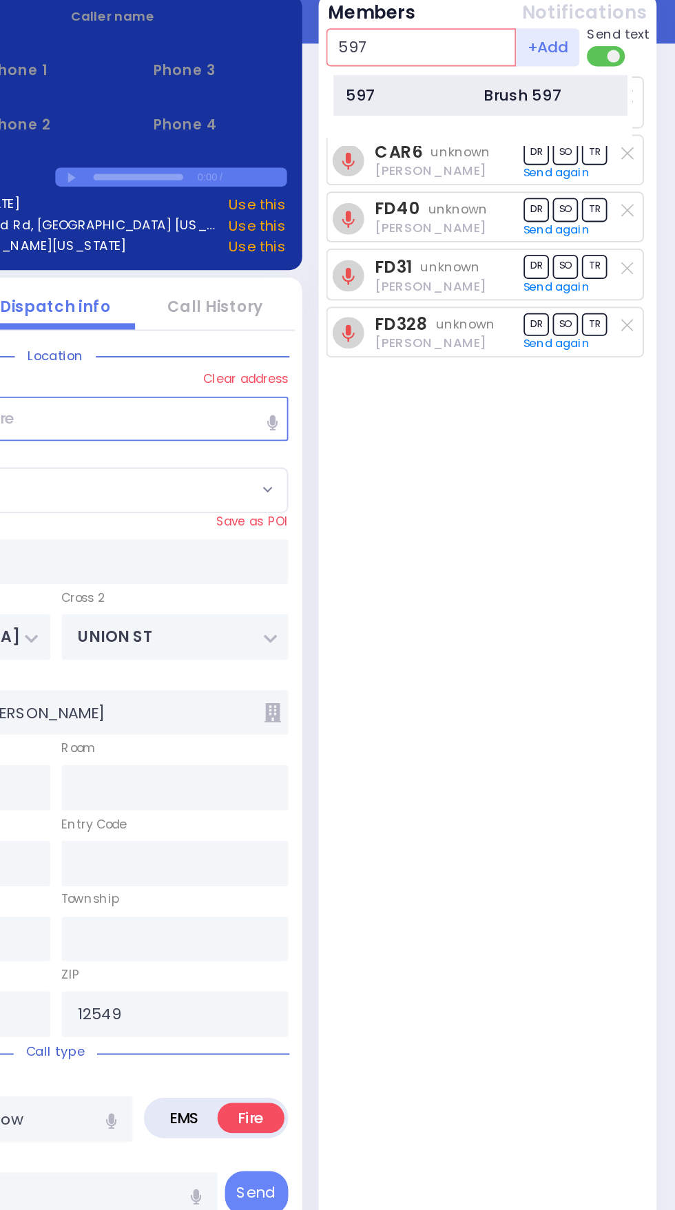
type input "597"
click at [599, 95] on div "Brush 597" at bounding box center [592, 95] width 43 height 12
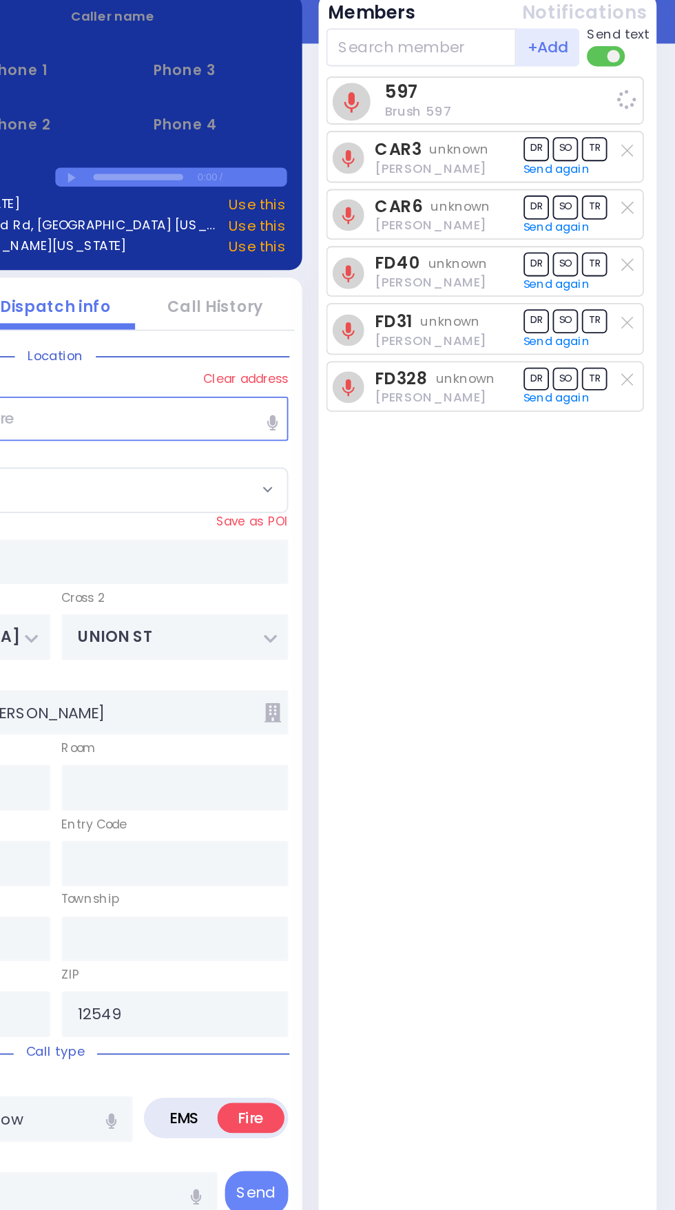
select select
radio input "true"
select select
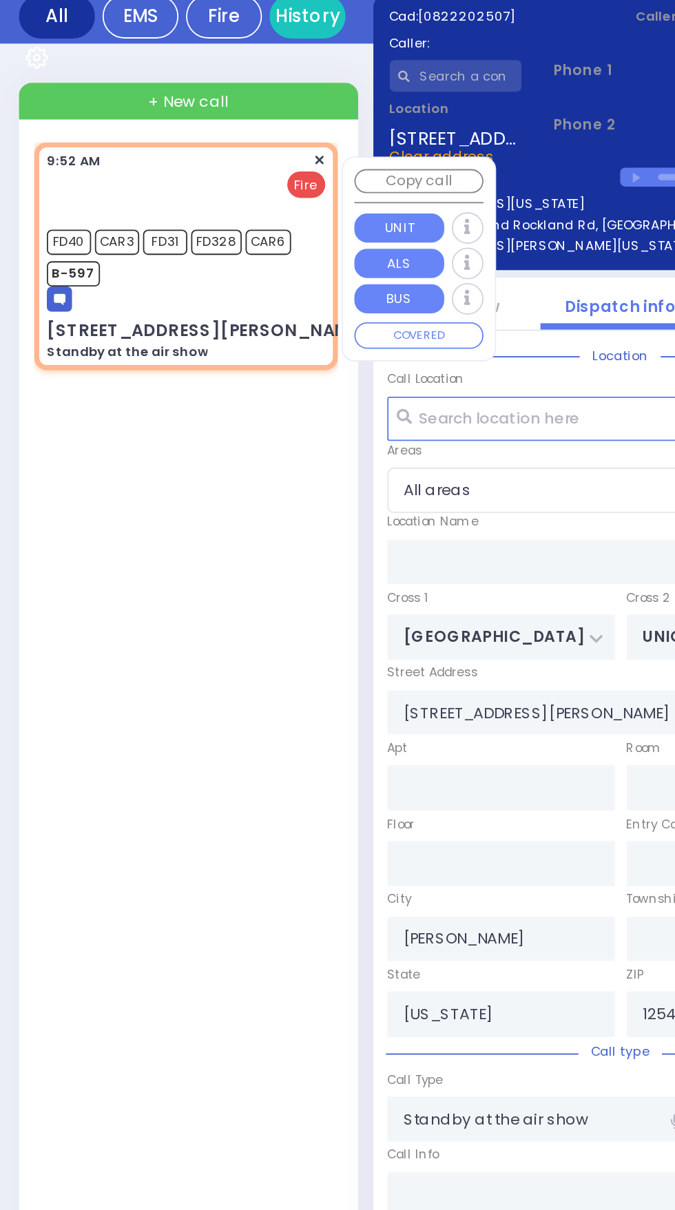
click at [282, 333] on div "Location Name Save as POI" at bounding box center [338, 329] width 254 height 14
click at [265, 274] on input "text" at bounding box center [338, 271] width 254 height 25
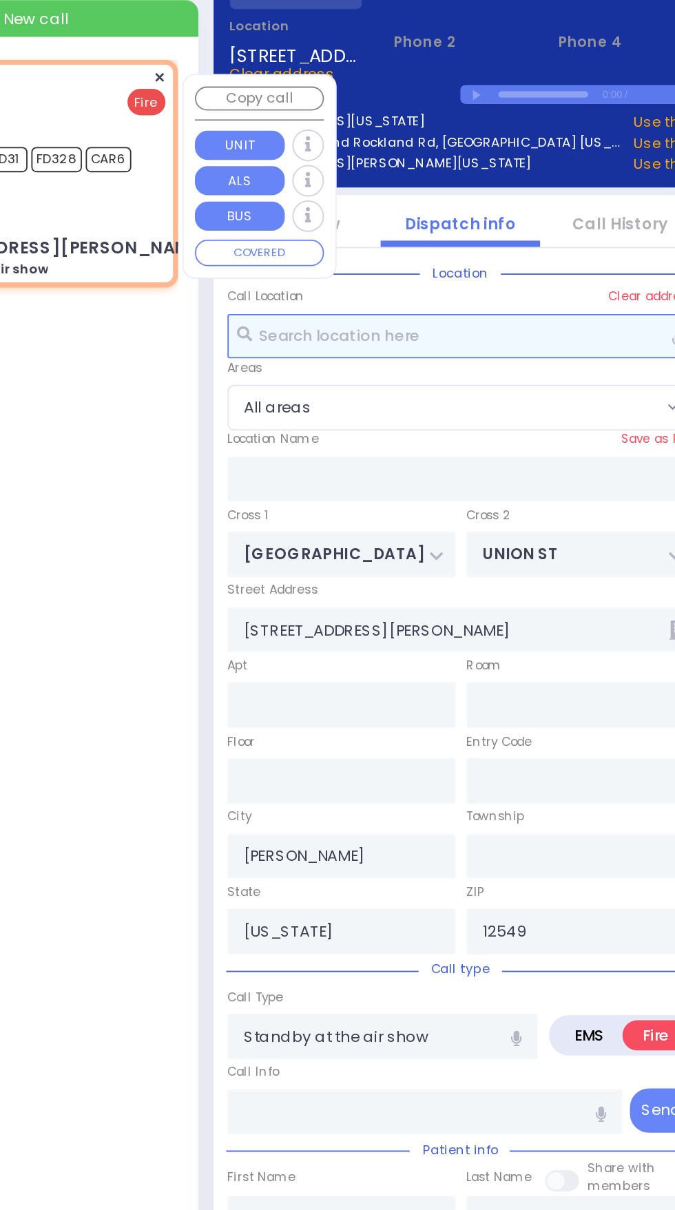
scroll to position [68, 0]
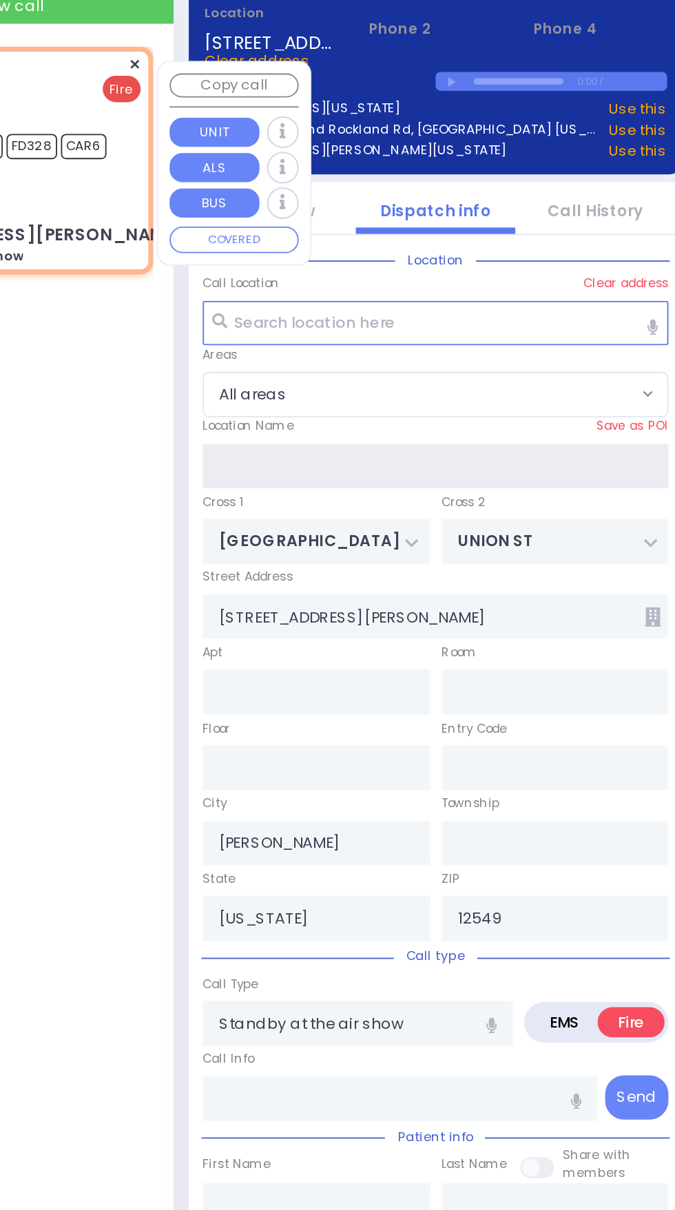
click at [298, 347] on input "text" at bounding box center [338, 349] width 254 height 25
type input "[PERSON_NAME][GEOGRAPHIC_DATA]"
click at [161, 390] on div "9:52 AM ✕ FD40 CAR3 FD31 CAR6" at bounding box center [104, 646] width 171 height 1051
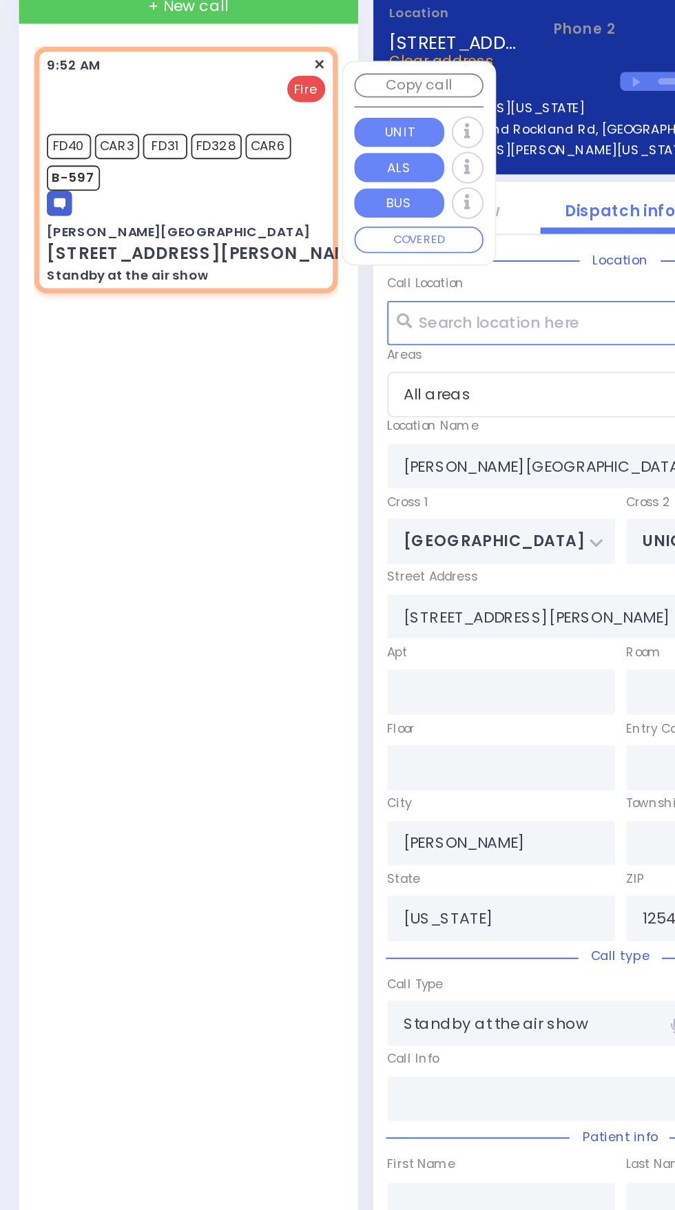
select select
radio input "true"
select select
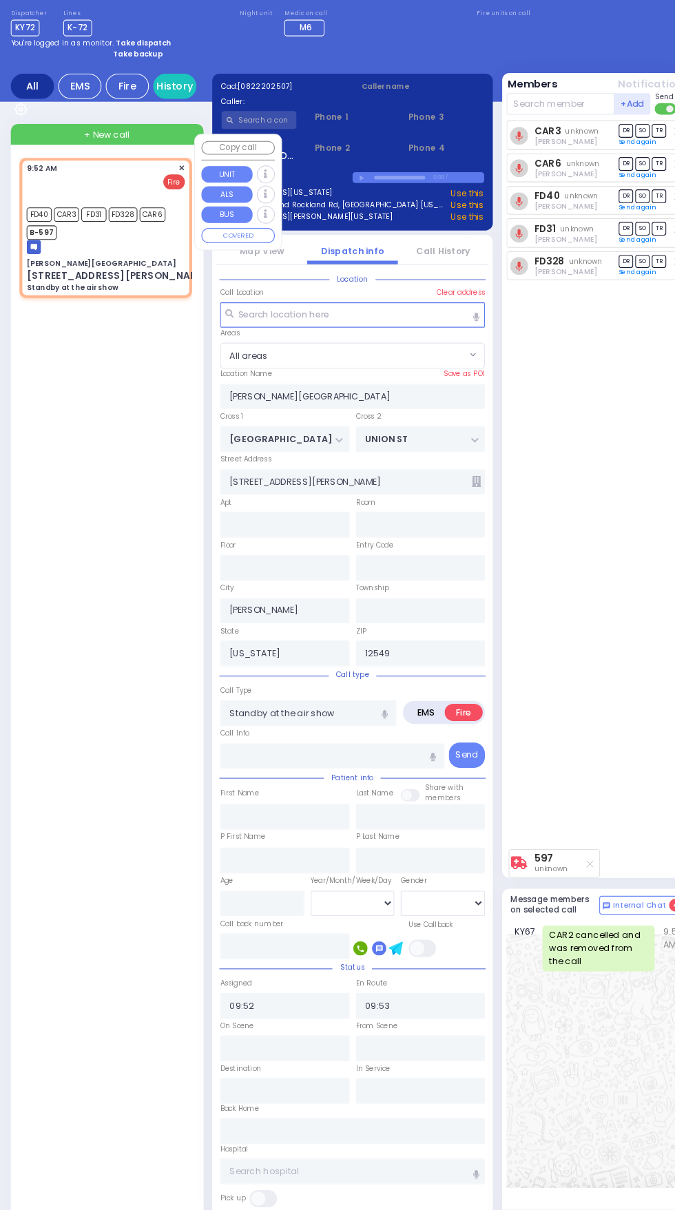
scroll to position [30, 0]
